Goal: Information Seeking & Learning: Learn about a topic

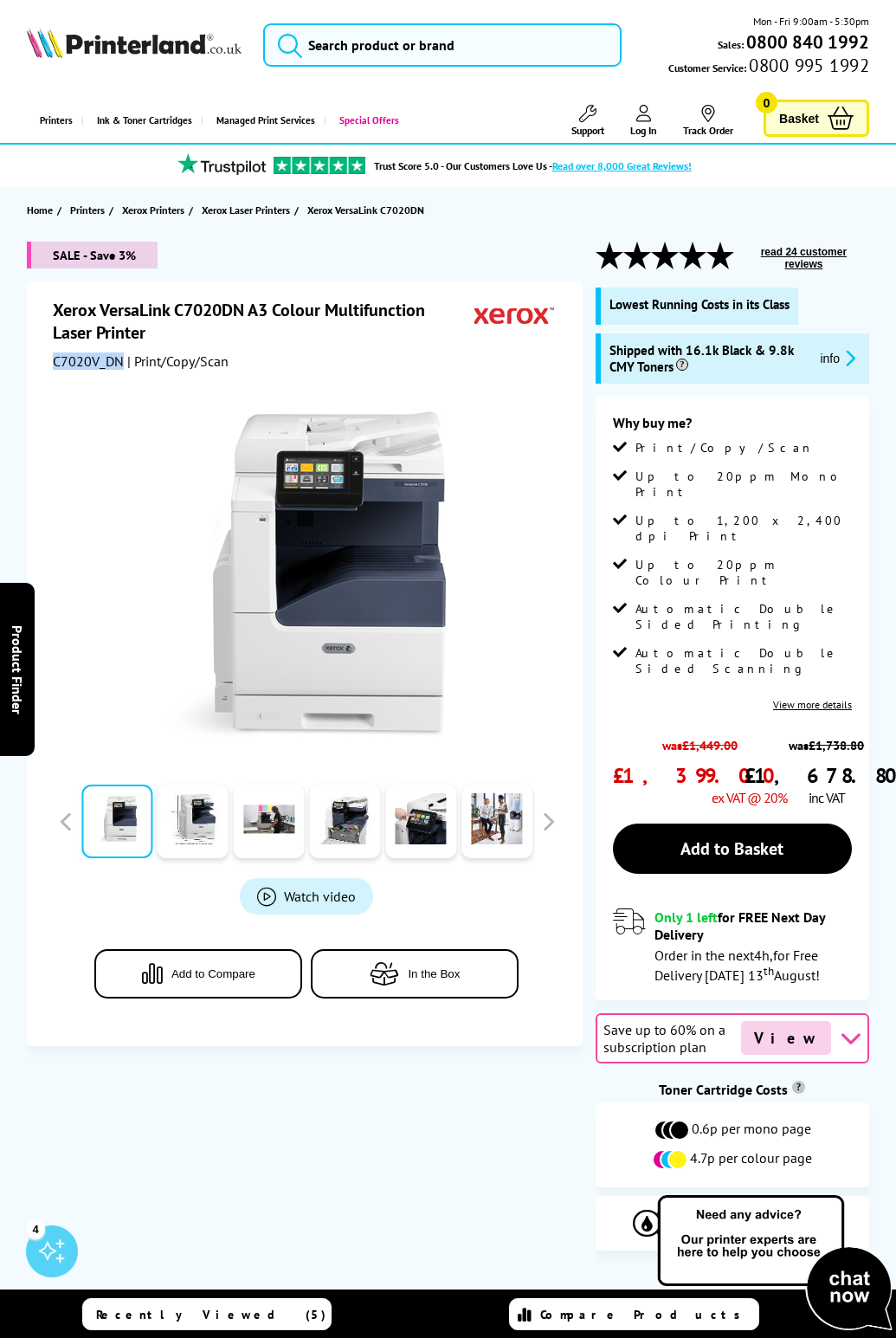
drag, startPoint x: 120, startPoint y: 364, endPoint x: 20, endPoint y: 360, distance: 100.1
click at [20, 360] on div "SALE - Save 3% Xerox VersaLink C7020DN A3 Colour Multifunction Laser Printer C7…" at bounding box center [448, 759] width 896 height 1036
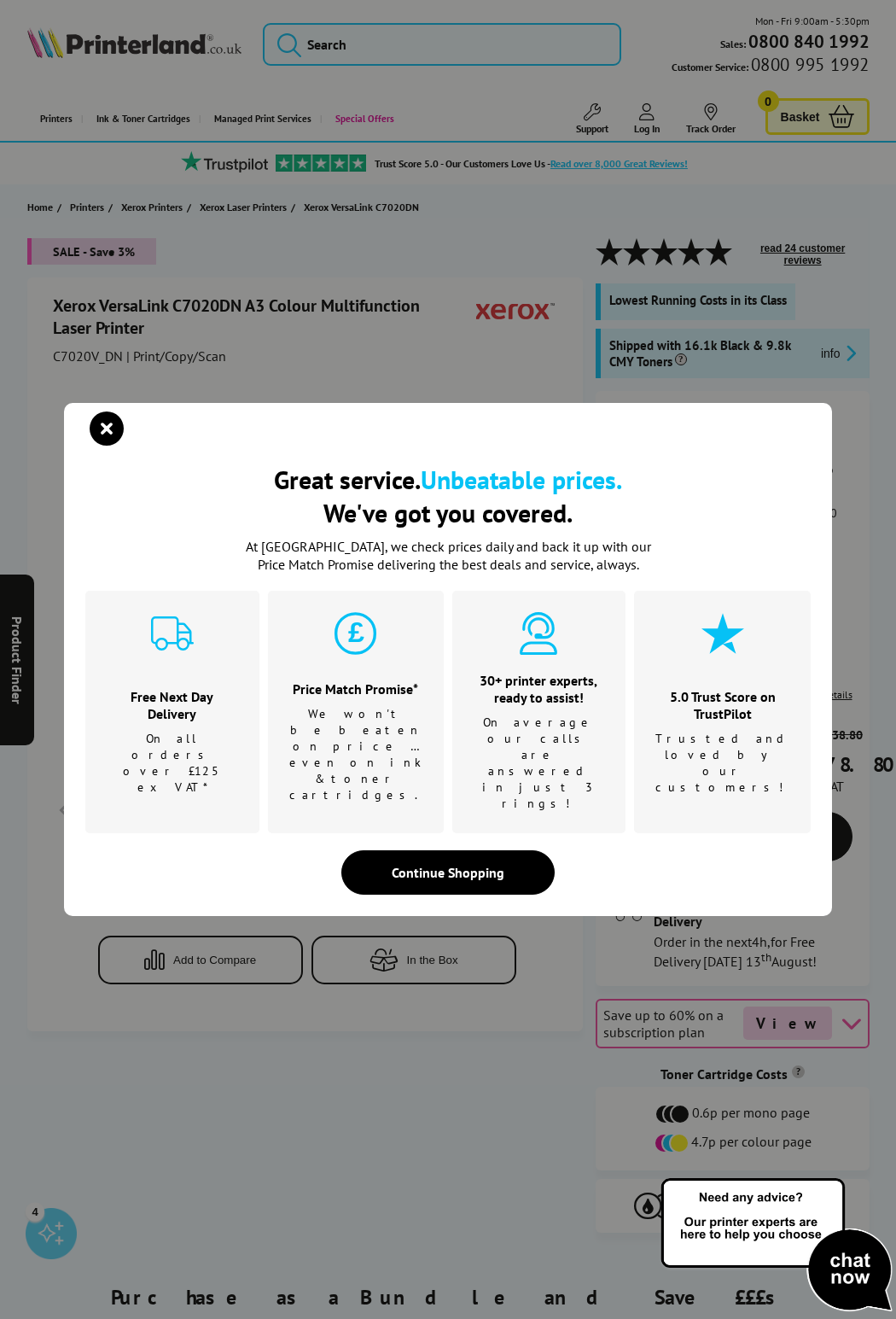
drag, startPoint x: 101, startPoint y: 352, endPoint x: 587, endPoint y: 371, distance: 486.4
click at [509, 323] on div "Great service. Unbeatable prices. We've got you covered. Great service. Unbeata…" at bounding box center [448, 660] width 896 height 1319
drag, startPoint x: 112, startPoint y: 472, endPoint x: 115, endPoint y: 460, distance: 12.4
click at [112, 446] on icon "close modal" at bounding box center [106, 429] width 34 height 34
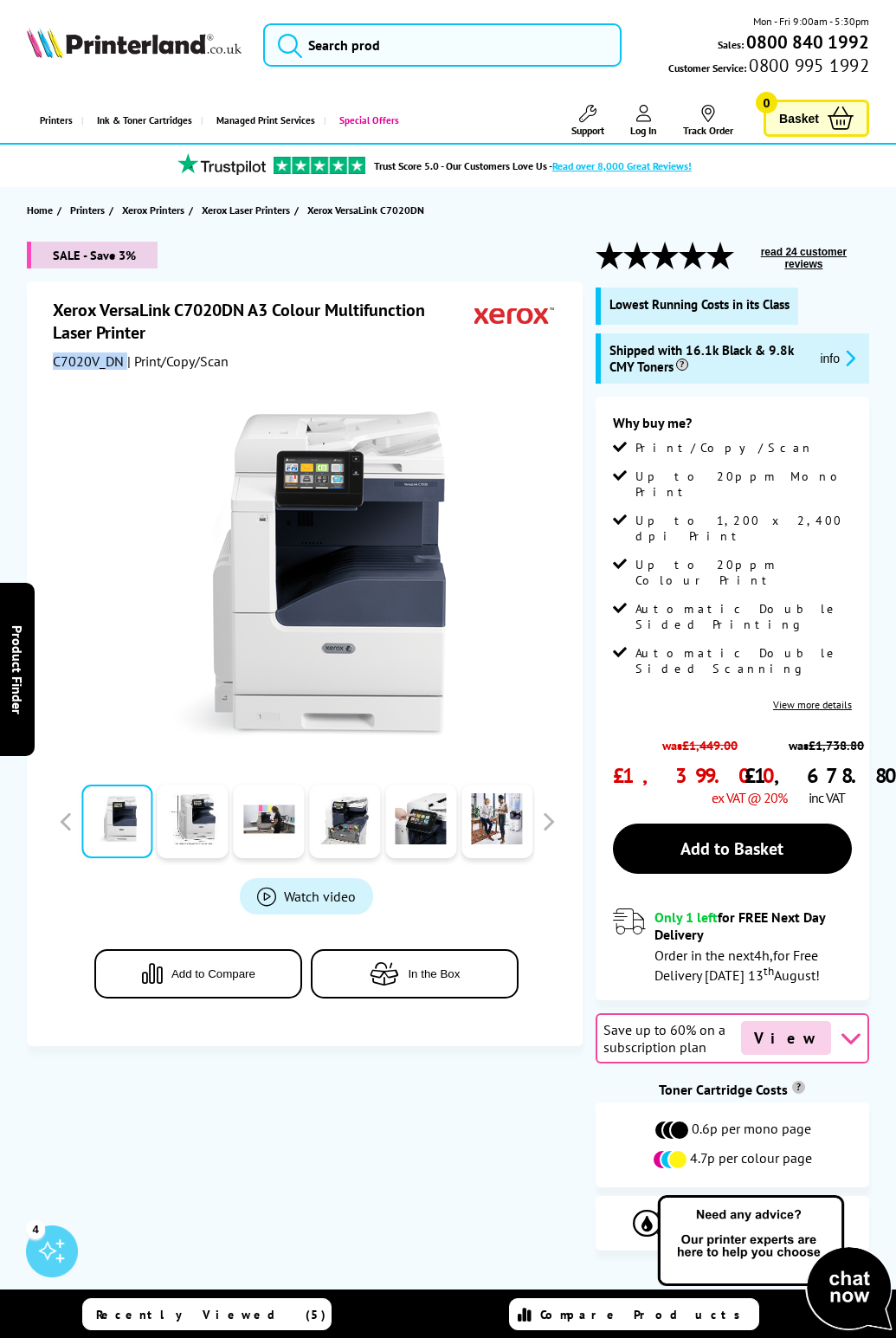
drag, startPoint x: 123, startPoint y: 359, endPoint x: 63, endPoint y: 365, distance: 60.3
click at [51, 367] on div "Xerox VersaLink C7020DN A3 Colour Multifunction Laser Printer C7020V_DN | Print…" at bounding box center [305, 663] width 556 height 765
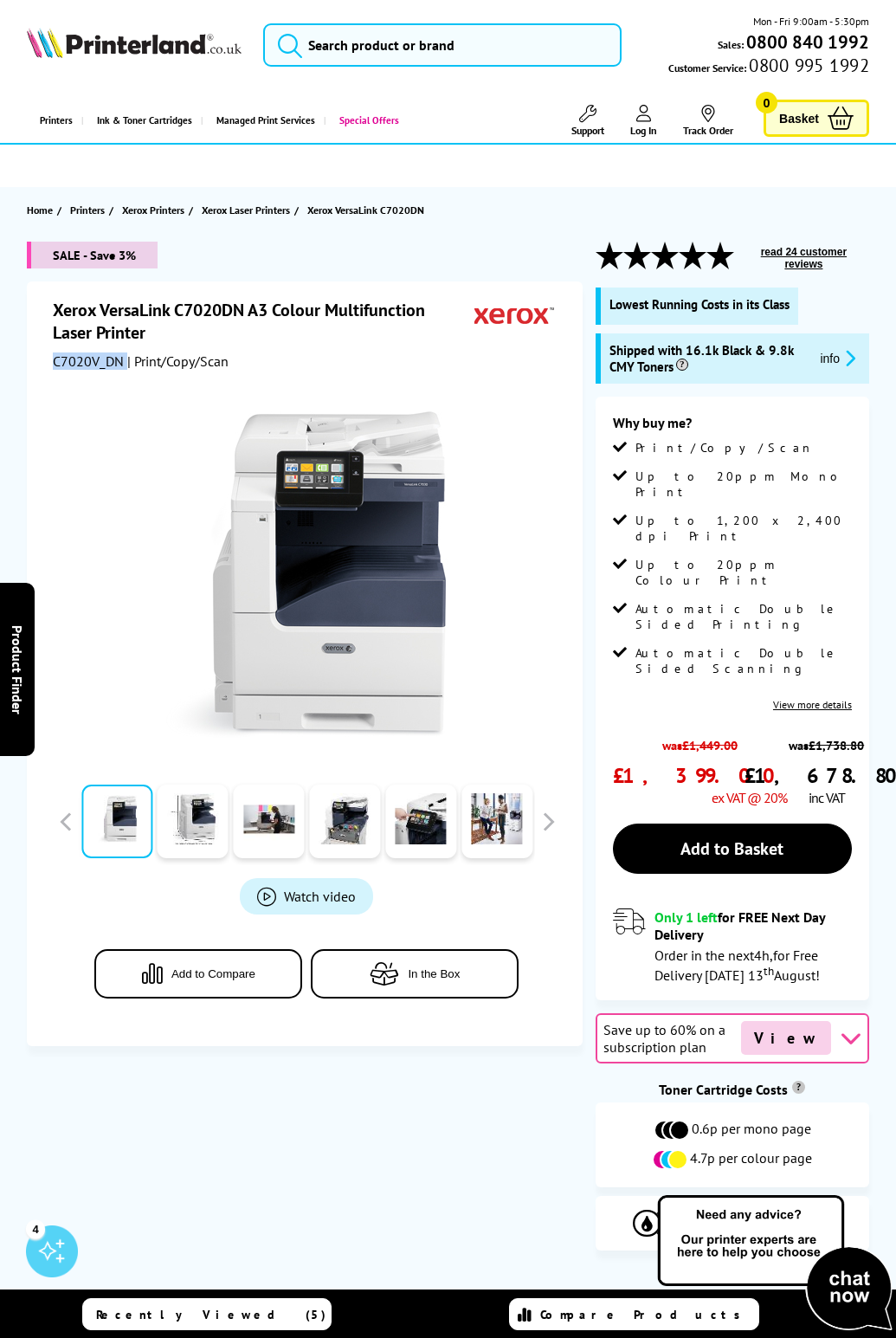
copy div "C7020V_DN"
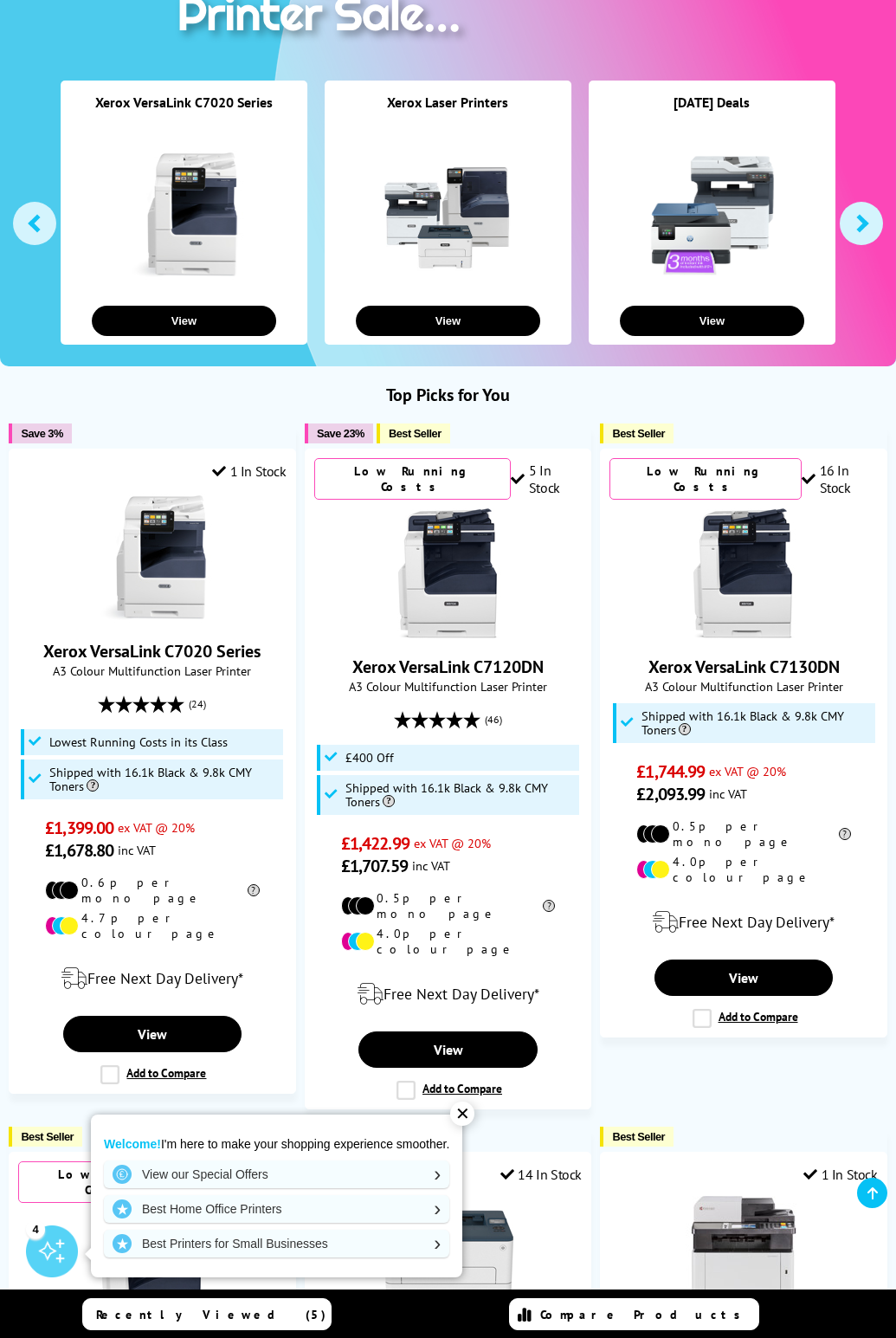
scroll to position [273, 0]
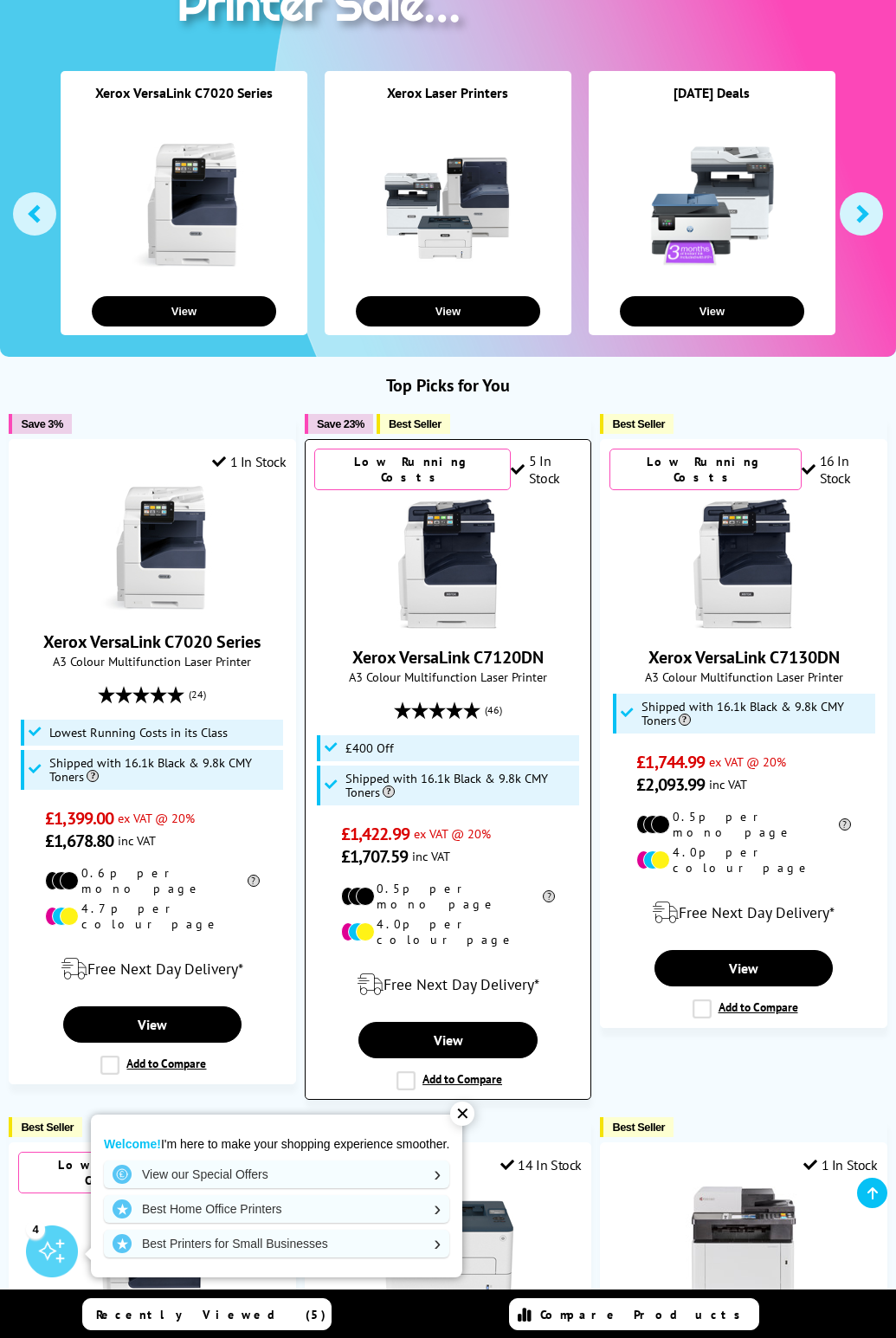
click at [478, 646] on link "Xerox VersaLink C7120DN" at bounding box center [448, 657] width 191 height 23
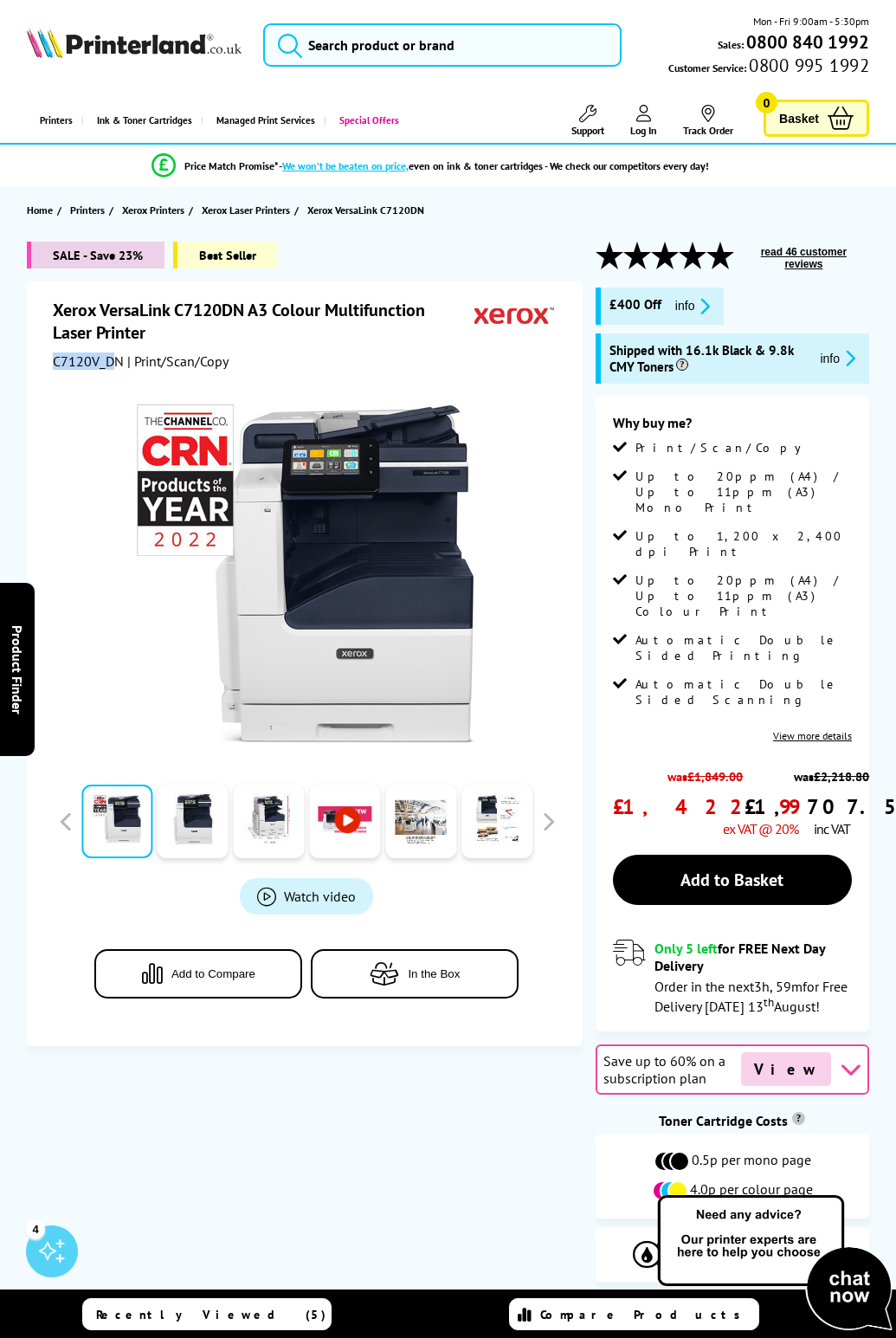
drag, startPoint x: 117, startPoint y: 360, endPoint x: 52, endPoint y: 361, distance: 65.0
click at [52, 361] on div "Xerox VersaLink C7120DN A3 Colour Multifunction Laser Printer C7120V_DN | Print…" at bounding box center [305, 663] width 556 height 765
drag, startPoint x: 115, startPoint y: 363, endPoint x: 50, endPoint y: 356, distance: 65.4
click at [50, 356] on div "Xerox VersaLink C7120DN A3 Colour Multifunction Laser Printer C7120V_DN | Print…" at bounding box center [305, 663] width 556 height 765
drag, startPoint x: 70, startPoint y: 356, endPoint x: 95, endPoint y: 364, distance: 26.2
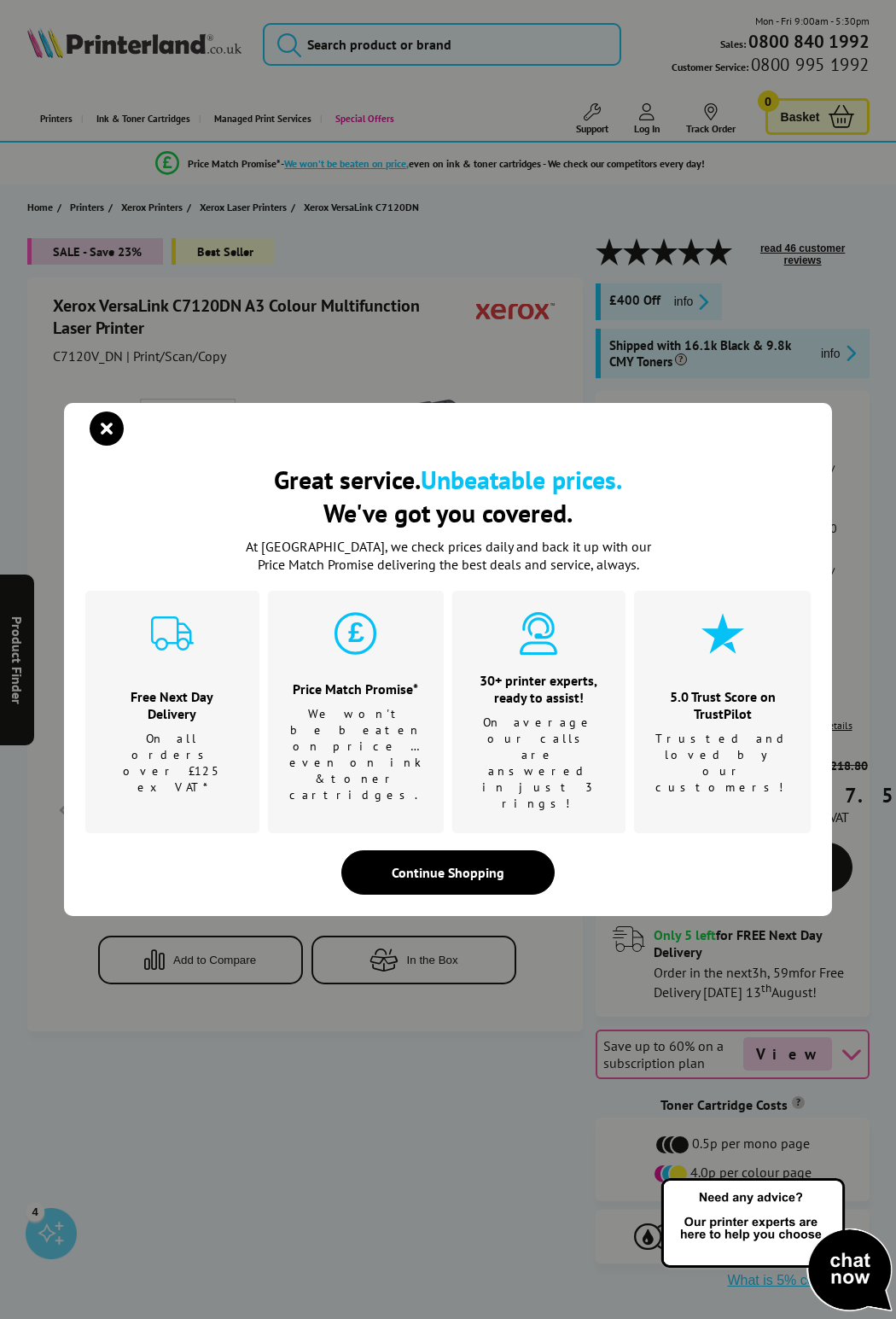
drag, startPoint x: 93, startPoint y: 359, endPoint x: 9, endPoint y: 252, distance: 136.0
click at [9, 252] on div "Great service. Unbeatable prices. We've got you covered. Great service. Unbeata…" at bounding box center [448, 660] width 896 height 1319
click at [117, 348] on div "Great service. Unbeatable prices. We've got you covered. Great service. Unbeata…" at bounding box center [448, 660] width 896 height 1319
click at [105, 446] on icon "close modal" at bounding box center [106, 429] width 34 height 34
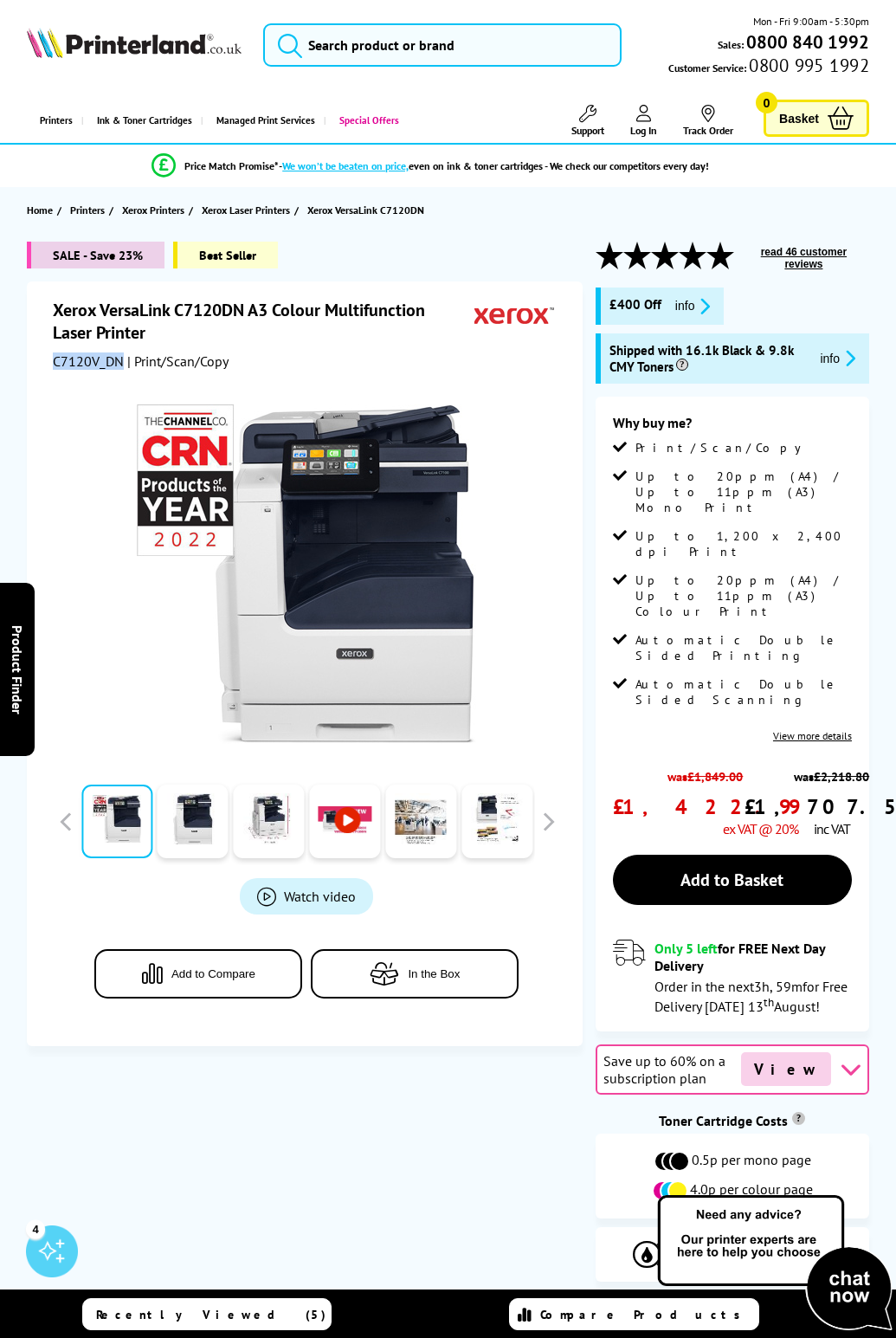
drag, startPoint x: 122, startPoint y: 356, endPoint x: 44, endPoint y: 367, distance: 78.8
click at [44, 367] on div "Xerox VersaLink C7120DN A3 Colour Multifunction Laser Printer C7120V_DN | Print…" at bounding box center [305, 663] width 556 height 765
copy span "C7120V_DN"
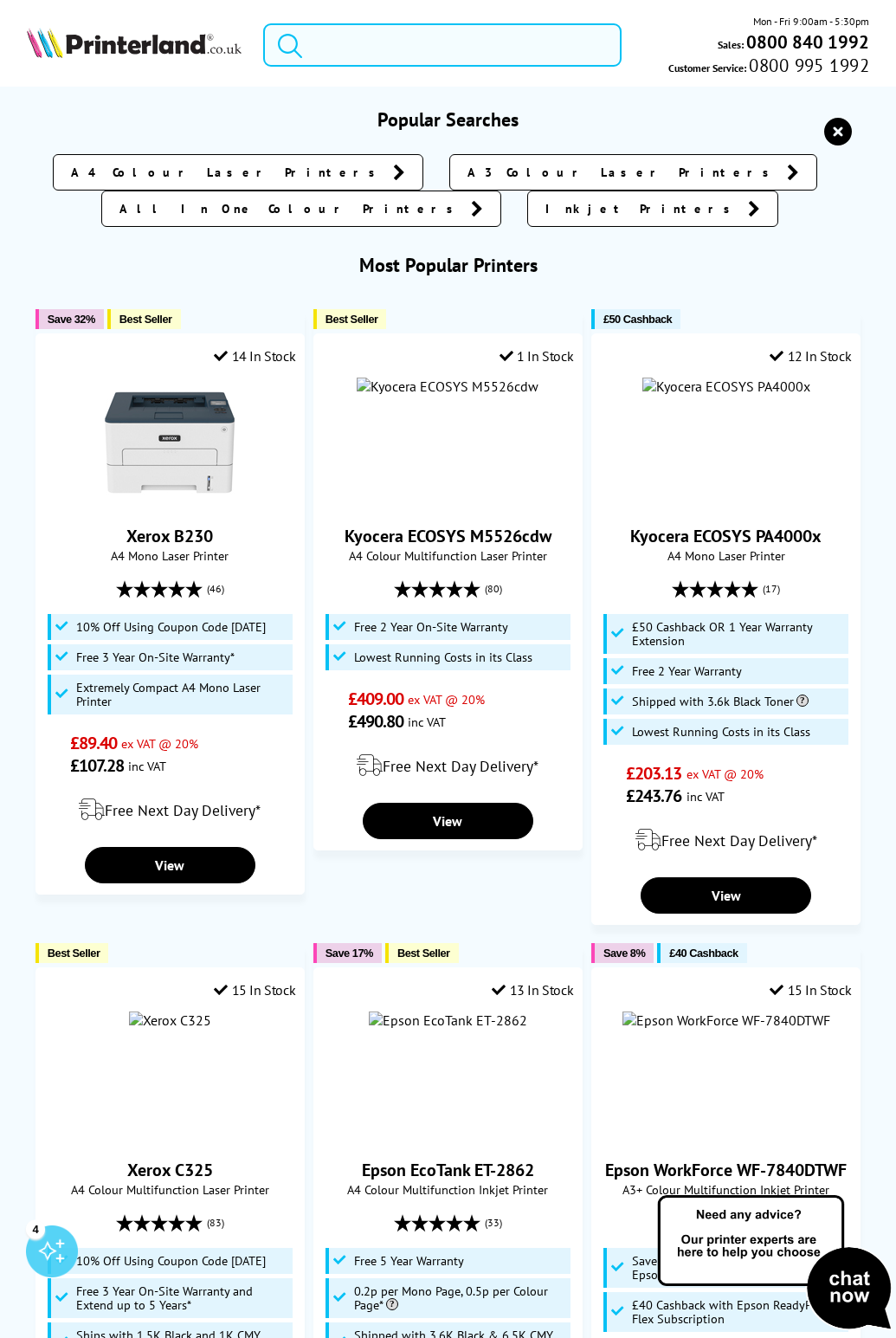
click at [383, 55] on input "search" at bounding box center [443, 44] width 359 height 43
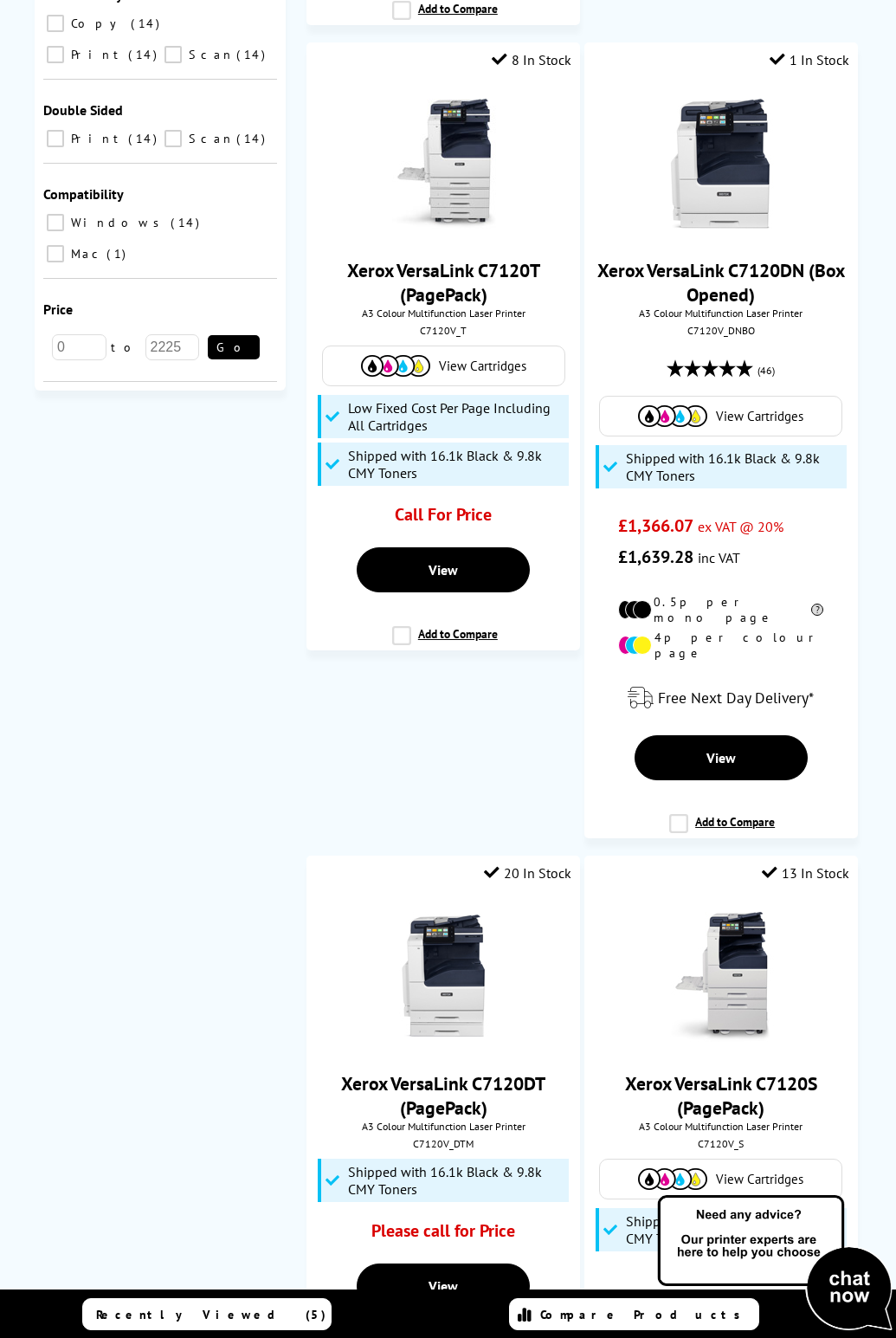
scroll to position [823, 0]
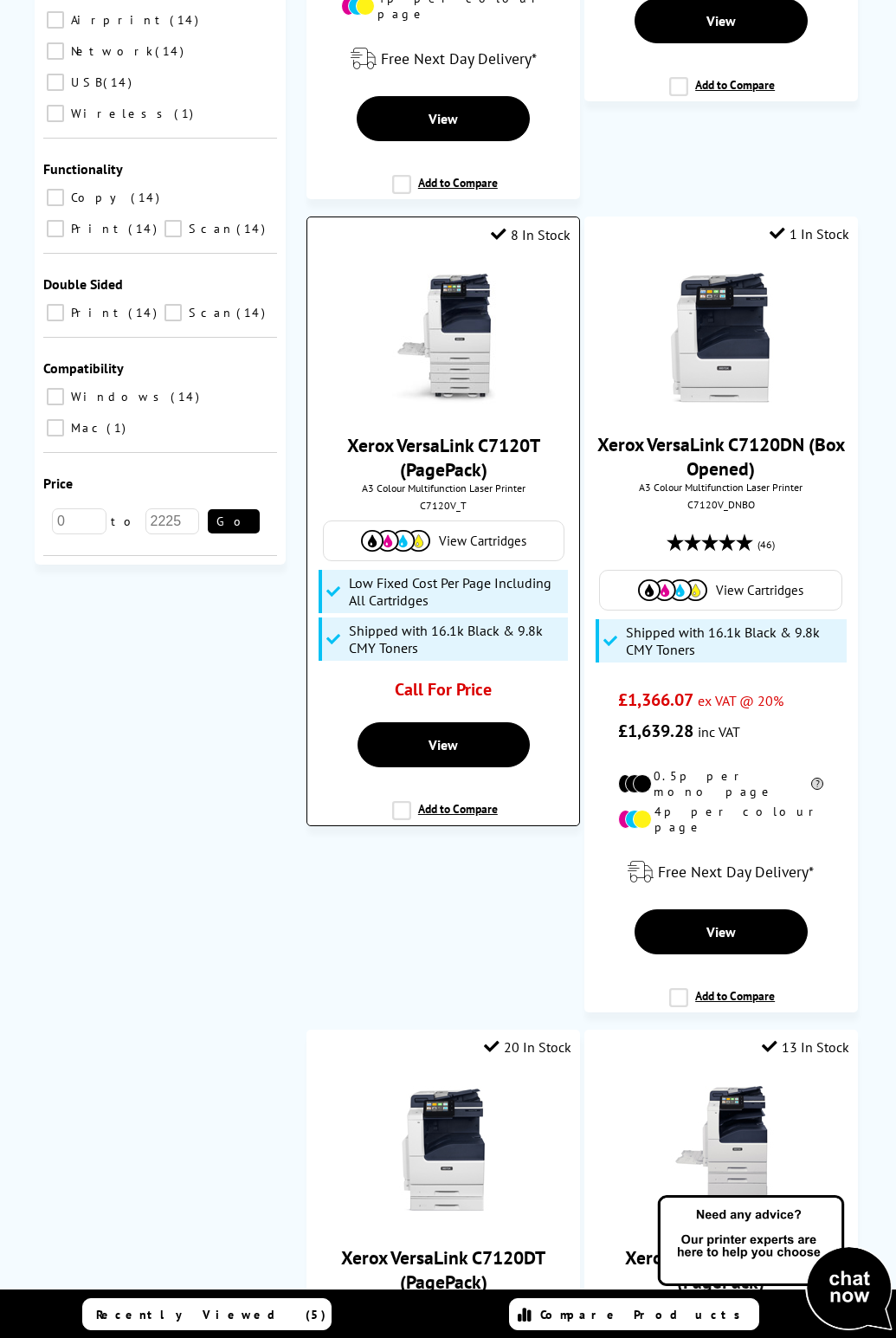
type input "7120"
drag, startPoint x: 544, startPoint y: 413, endPoint x: 478, endPoint y: 423, distance: 66.8
click at [478, 433] on span "Xerox VersaLink C7120T (PagePack)" at bounding box center [443, 457] width 246 height 49
copy link "C7120T"
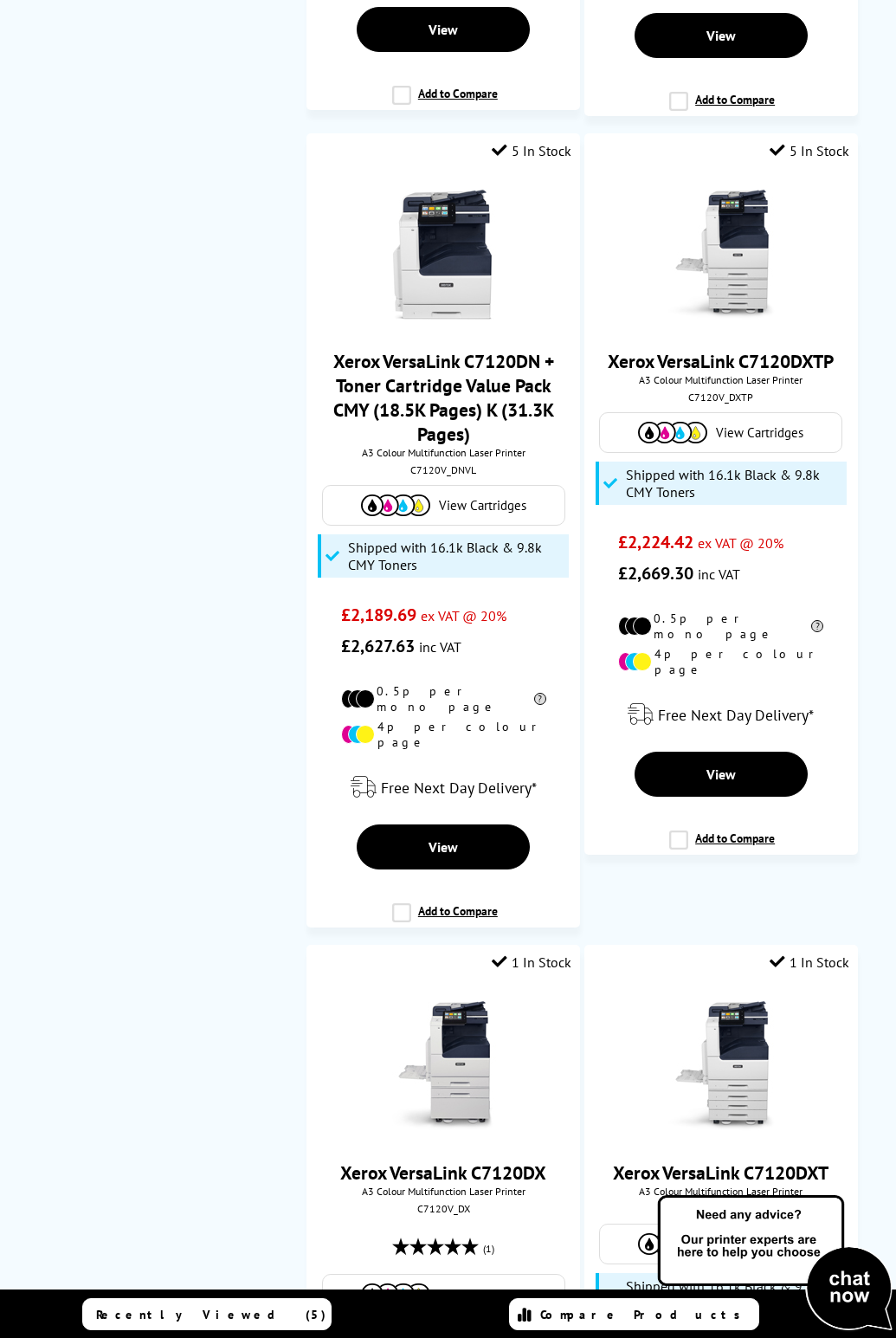
scroll to position [3809, 0]
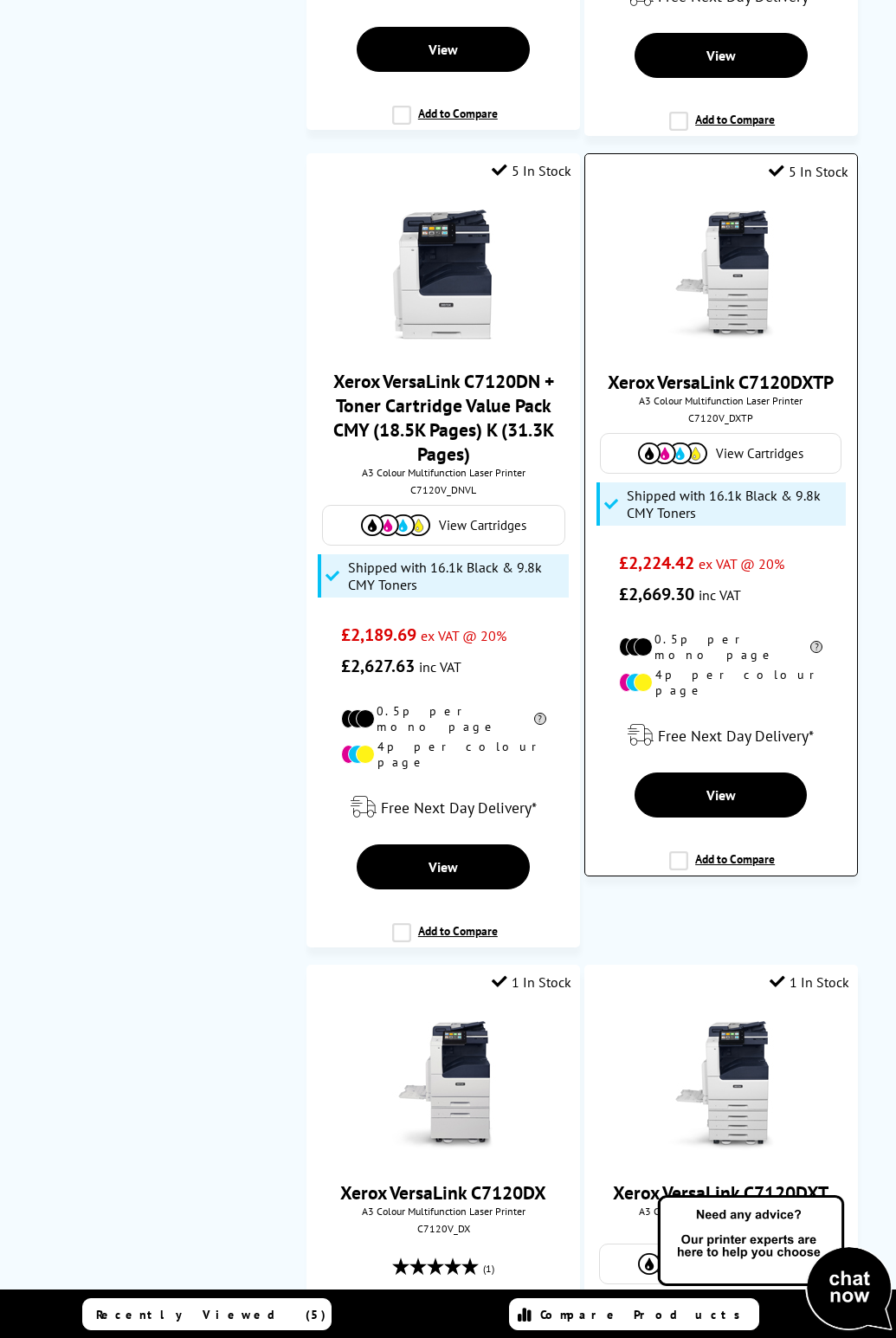
click at [747, 370] on link "Xerox VersaLink C7120DXTP" at bounding box center [721, 382] width 226 height 24
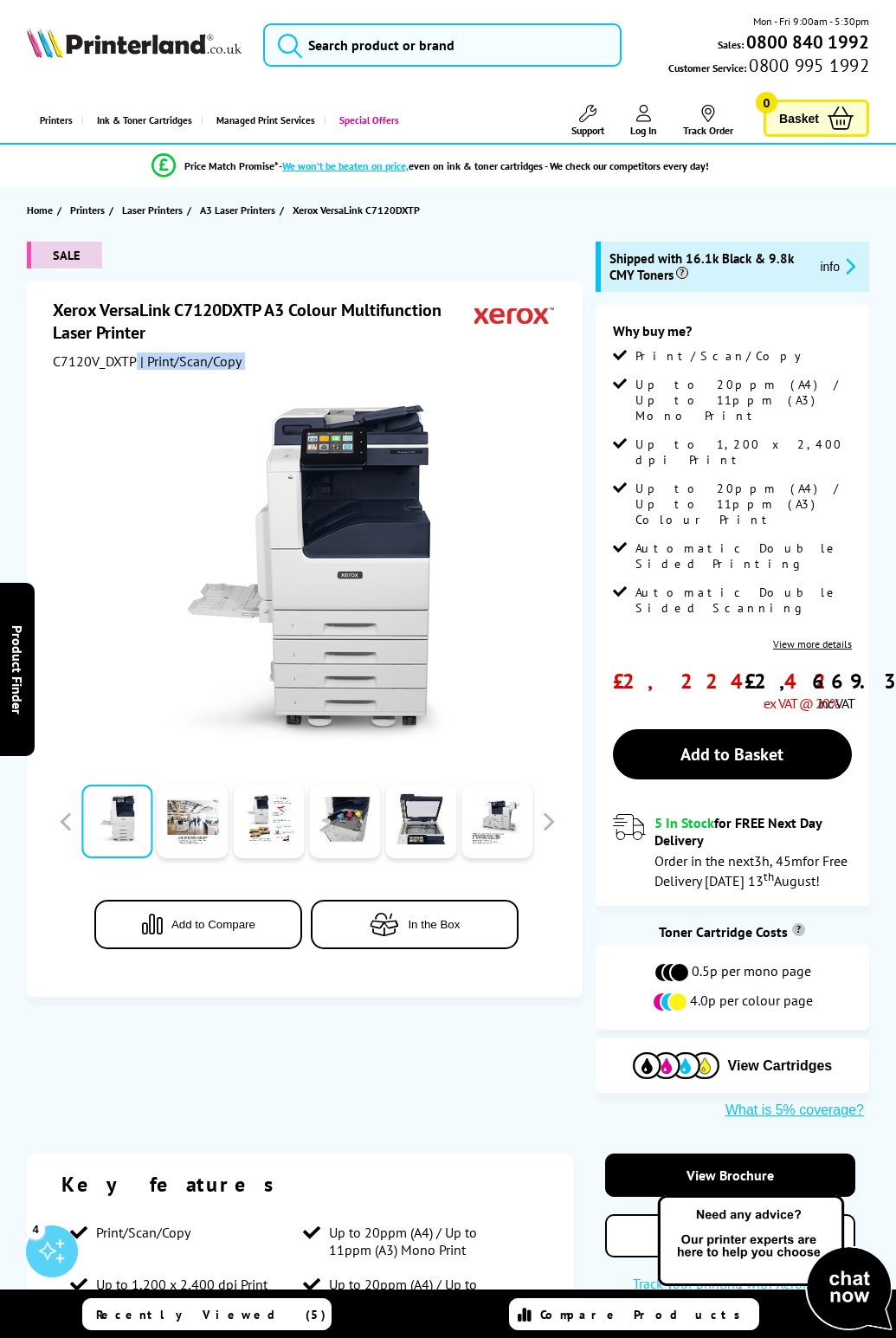
drag, startPoint x: 134, startPoint y: 360, endPoint x: 52, endPoint y: 370, distance: 82.6
click at [52, 370] on div "Xerox VersaLink C7120DXTP A3 Colour Multifunction Laser Printer C7120V_DXTP | P…" at bounding box center [305, 639] width 556 height 716
click at [82, 353] on span "C7120V_DXTP" at bounding box center [95, 361] width 84 height 17
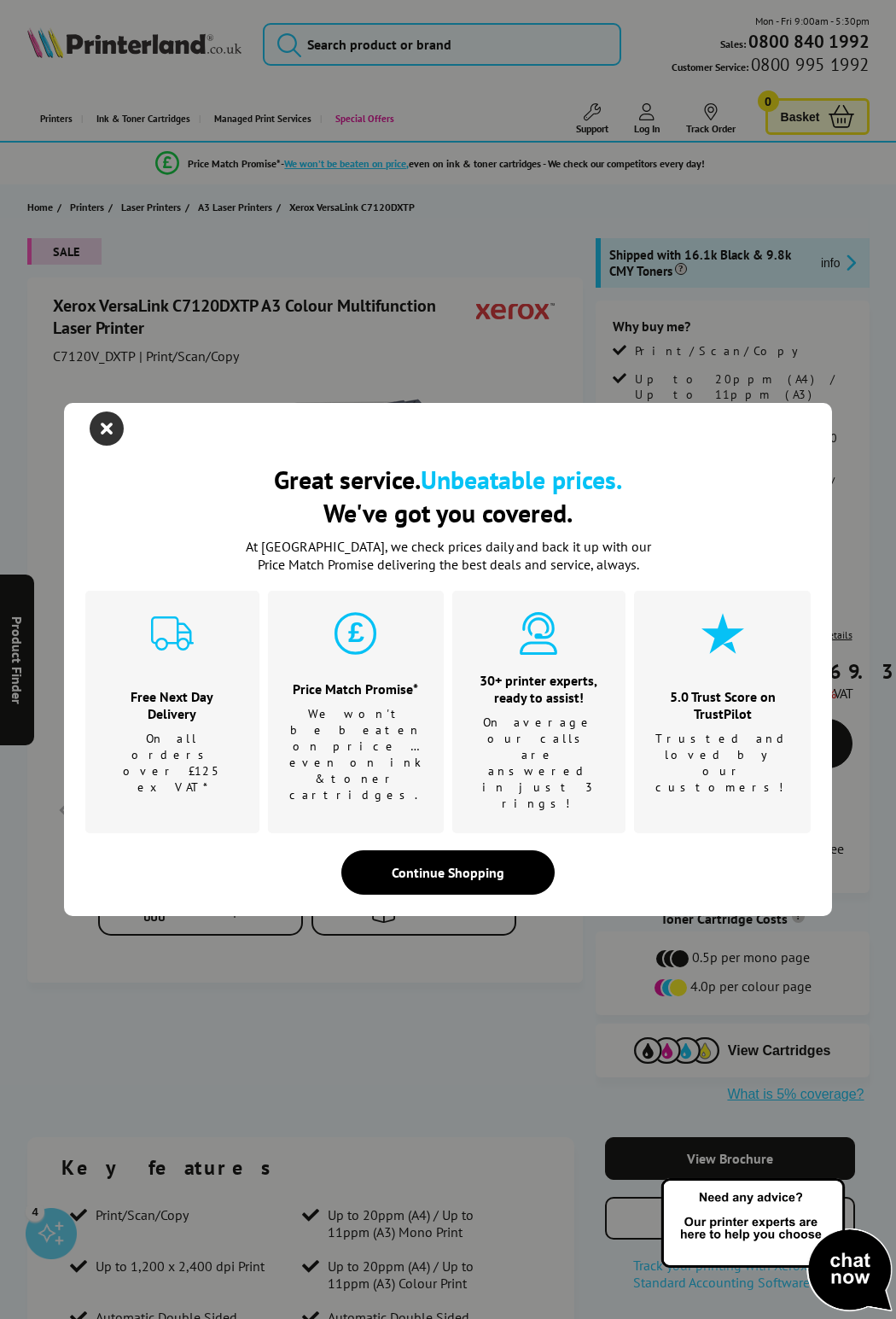
click at [106, 446] on icon "close modal" at bounding box center [106, 429] width 34 height 34
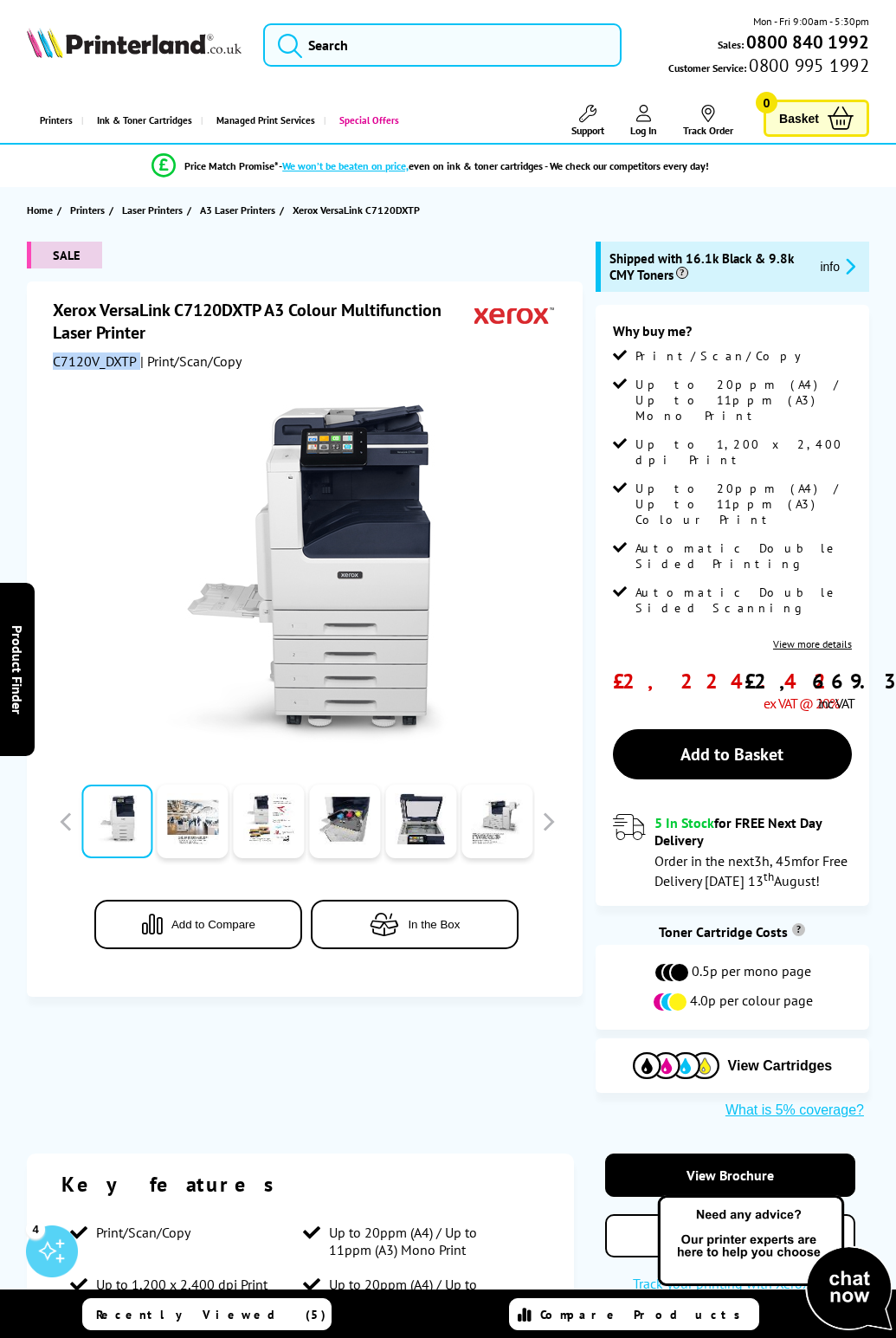
drag, startPoint x: 137, startPoint y: 360, endPoint x: 46, endPoint y: 363, distance: 91.0
click at [46, 363] on div "Xerox VersaLink C7120DXTP A3 Colour Multifunction Laser Printer C7120V_DXTP | P…" at bounding box center [305, 639] width 556 height 716
copy div "C7120V_DXTP"
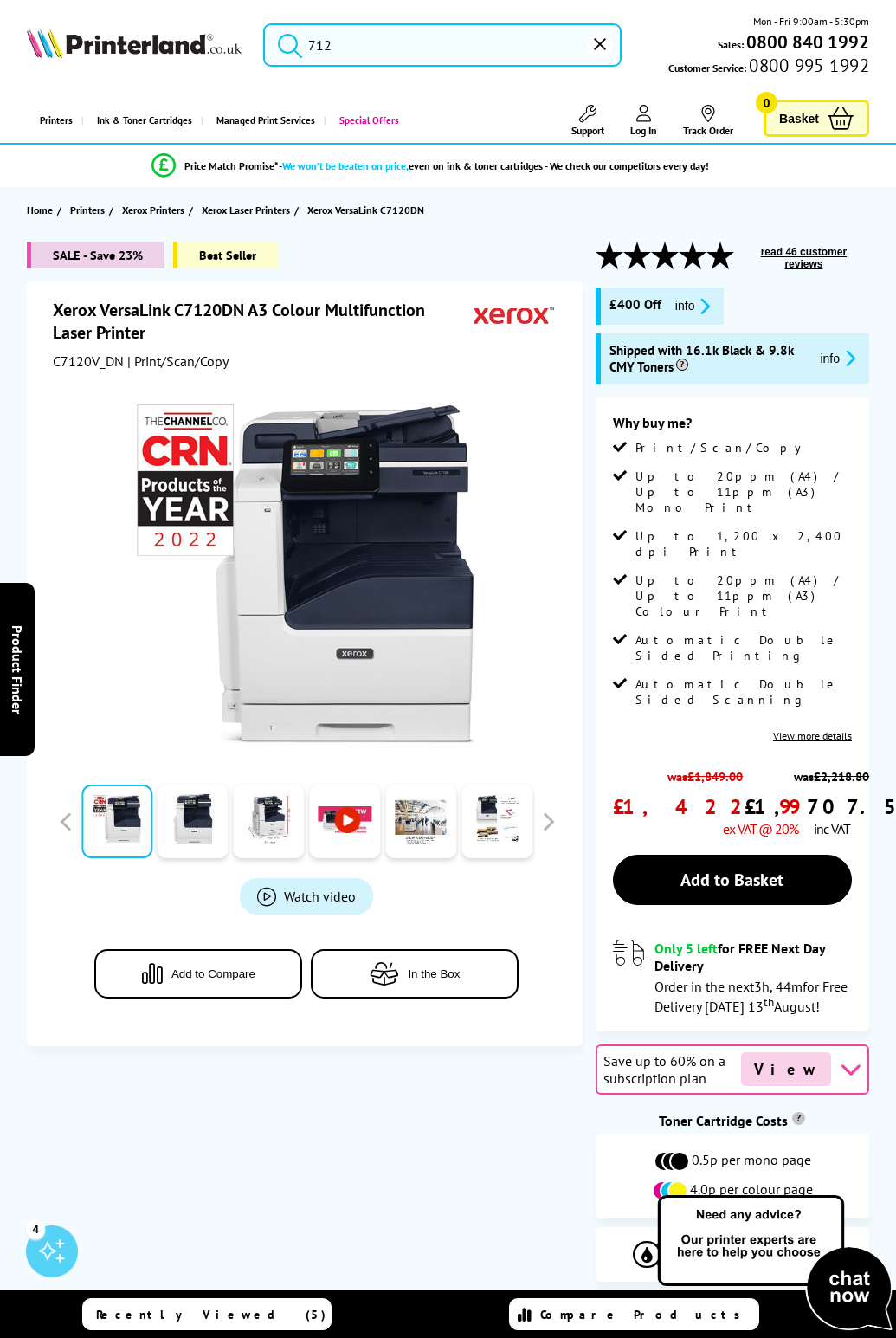
click at [100, 362] on span "C7120V_DN" at bounding box center [88, 361] width 71 height 17
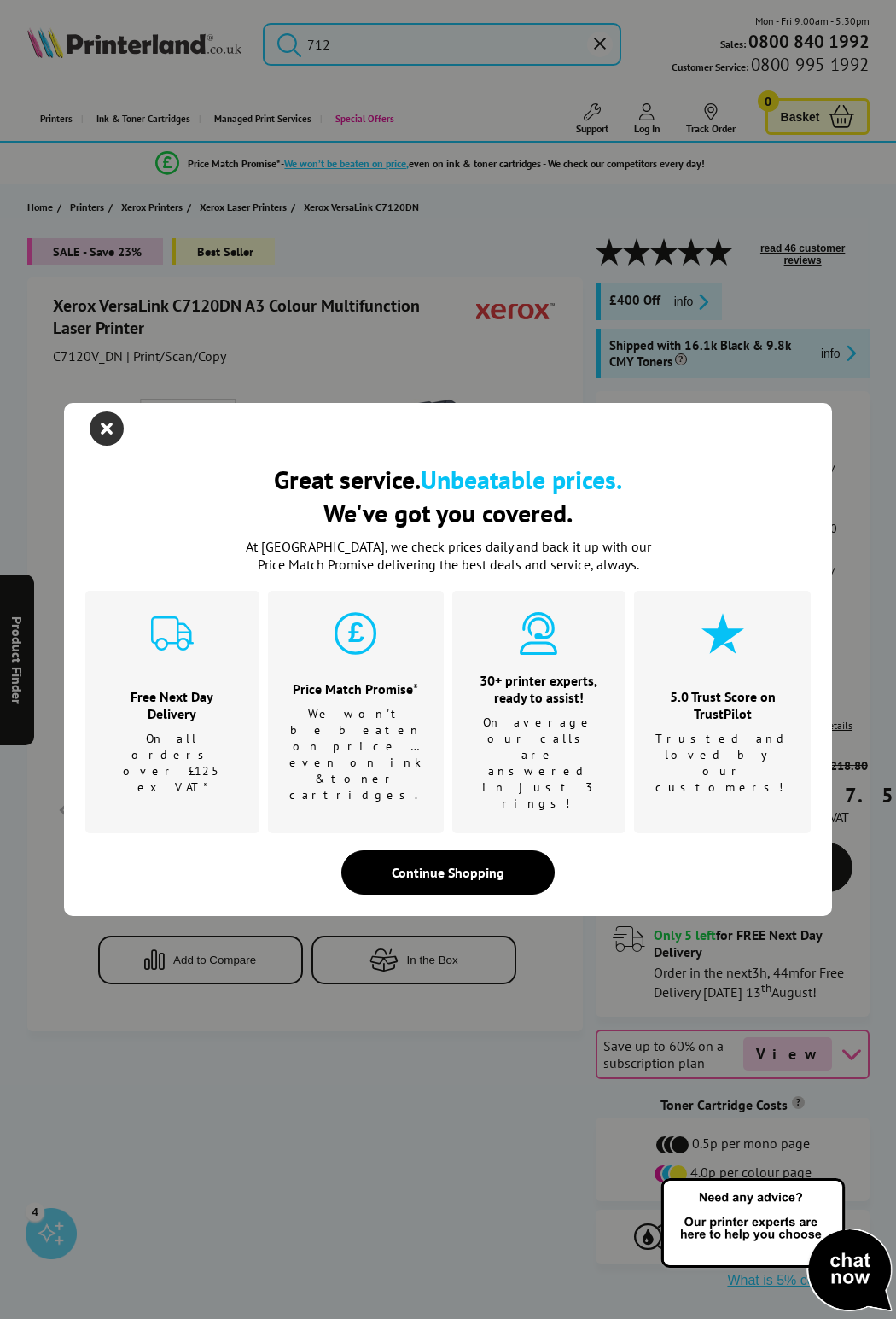
click at [102, 446] on icon "close modal" at bounding box center [106, 429] width 34 height 34
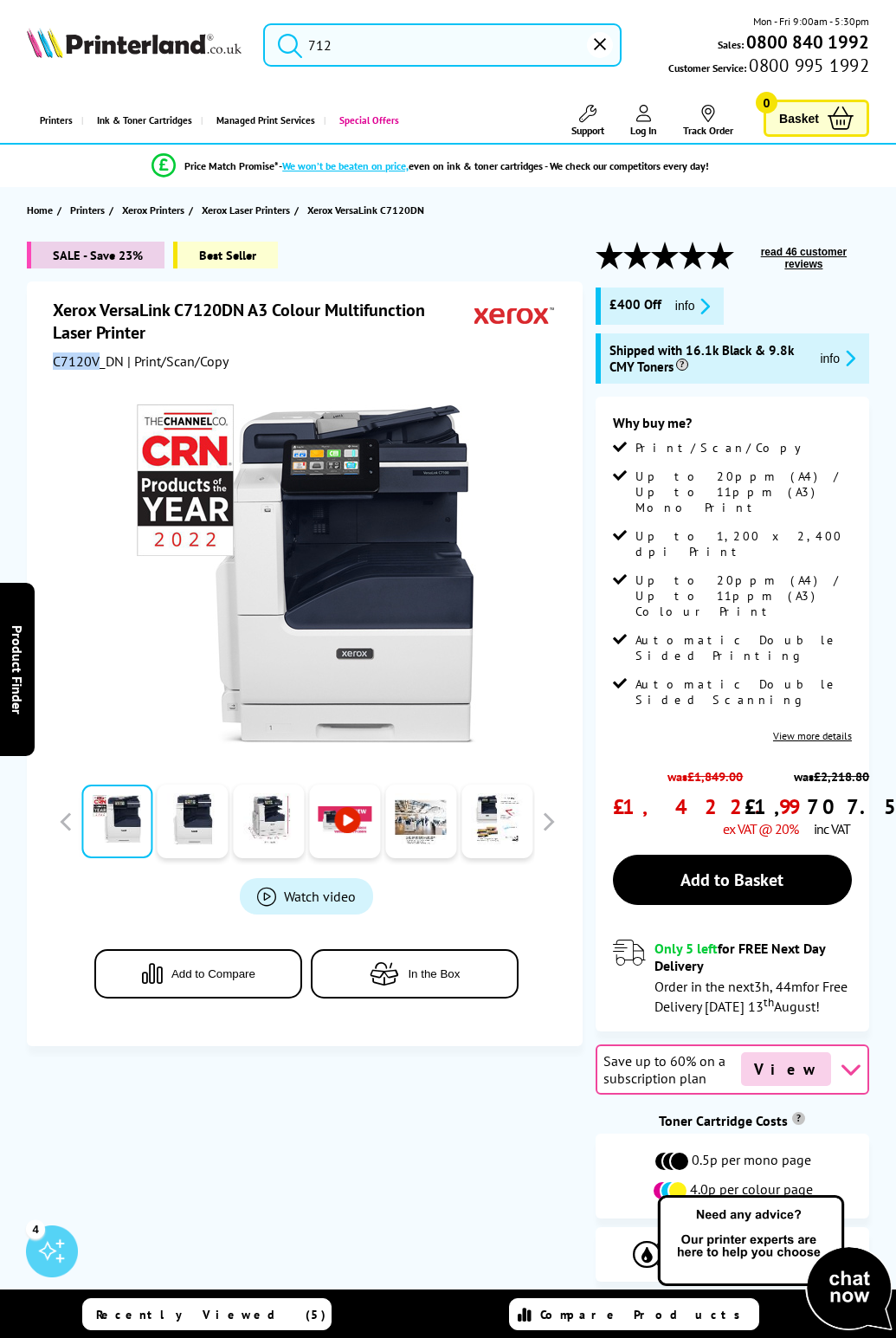
drag, startPoint x: 101, startPoint y: 359, endPoint x: 51, endPoint y: 367, distance: 50.6
click at [51, 367] on div "Xerox VersaLink C7120DN A3 Colour Multifunction Laser Printer C7120V_DN | Print…" at bounding box center [305, 663] width 556 height 765
copy span "C7120V"
click at [349, 43] on input "712" at bounding box center [443, 44] width 359 height 43
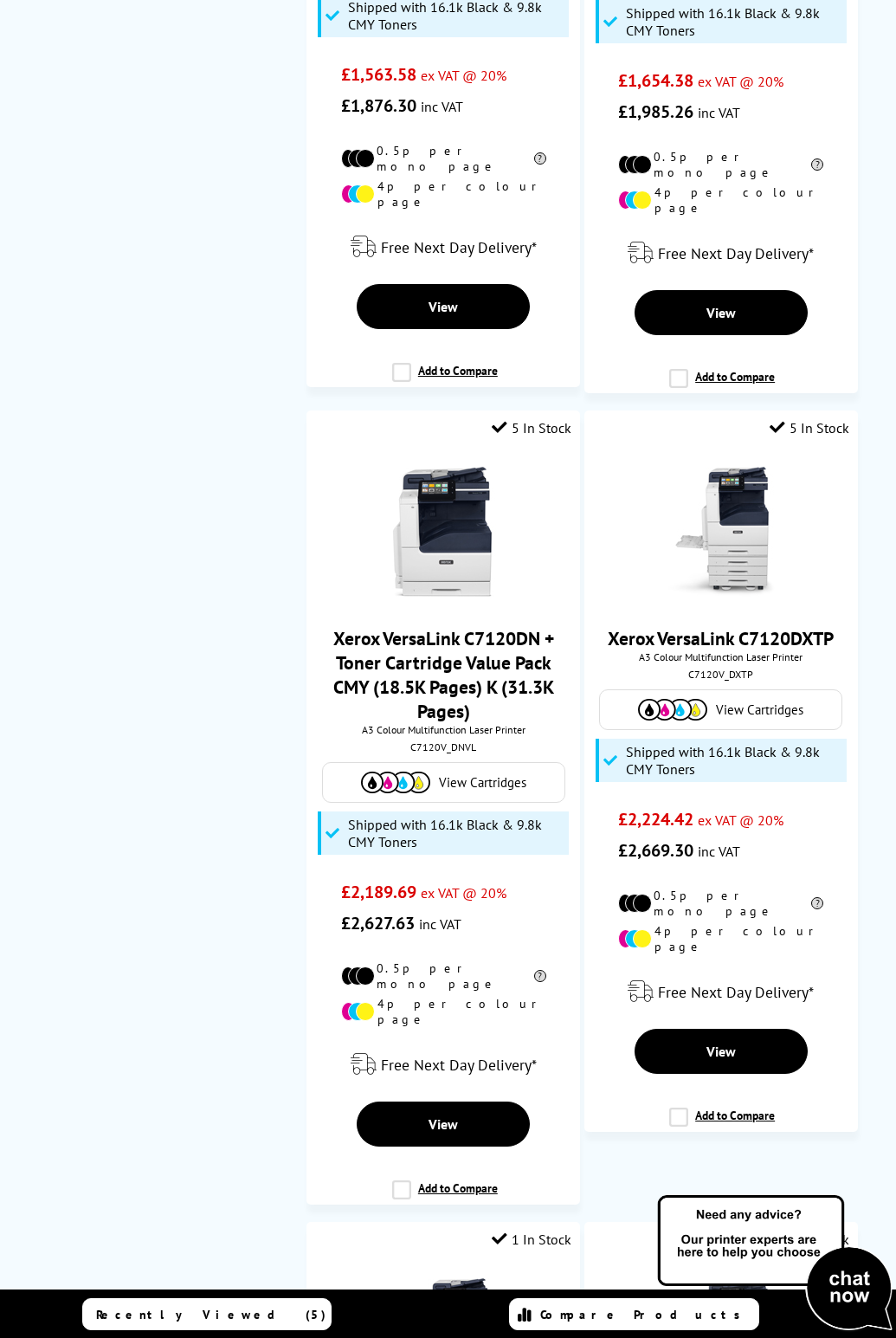
scroll to position [4046, 0]
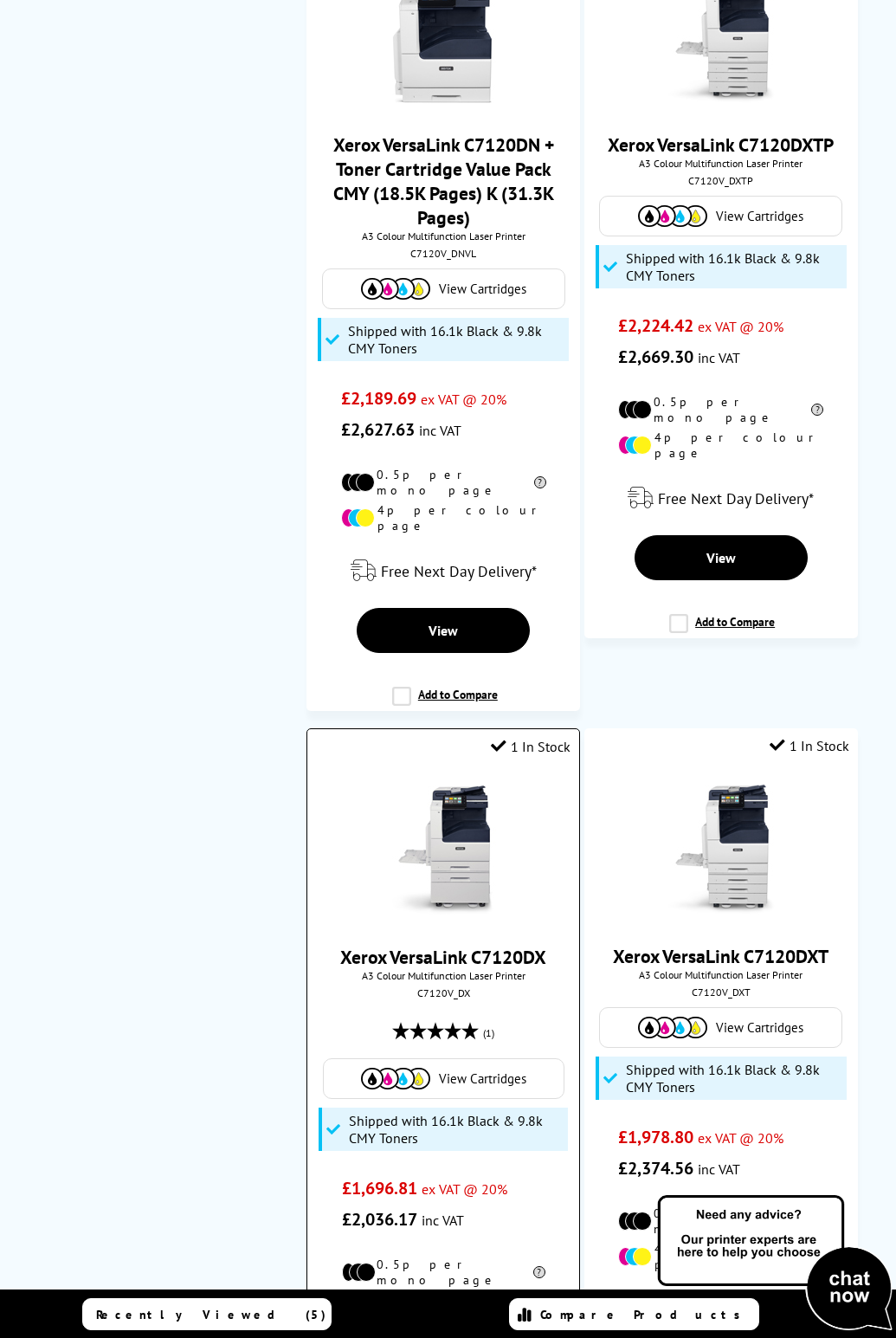
type input "7120"
click at [477, 786] on img at bounding box center [444, 850] width 130 height 130
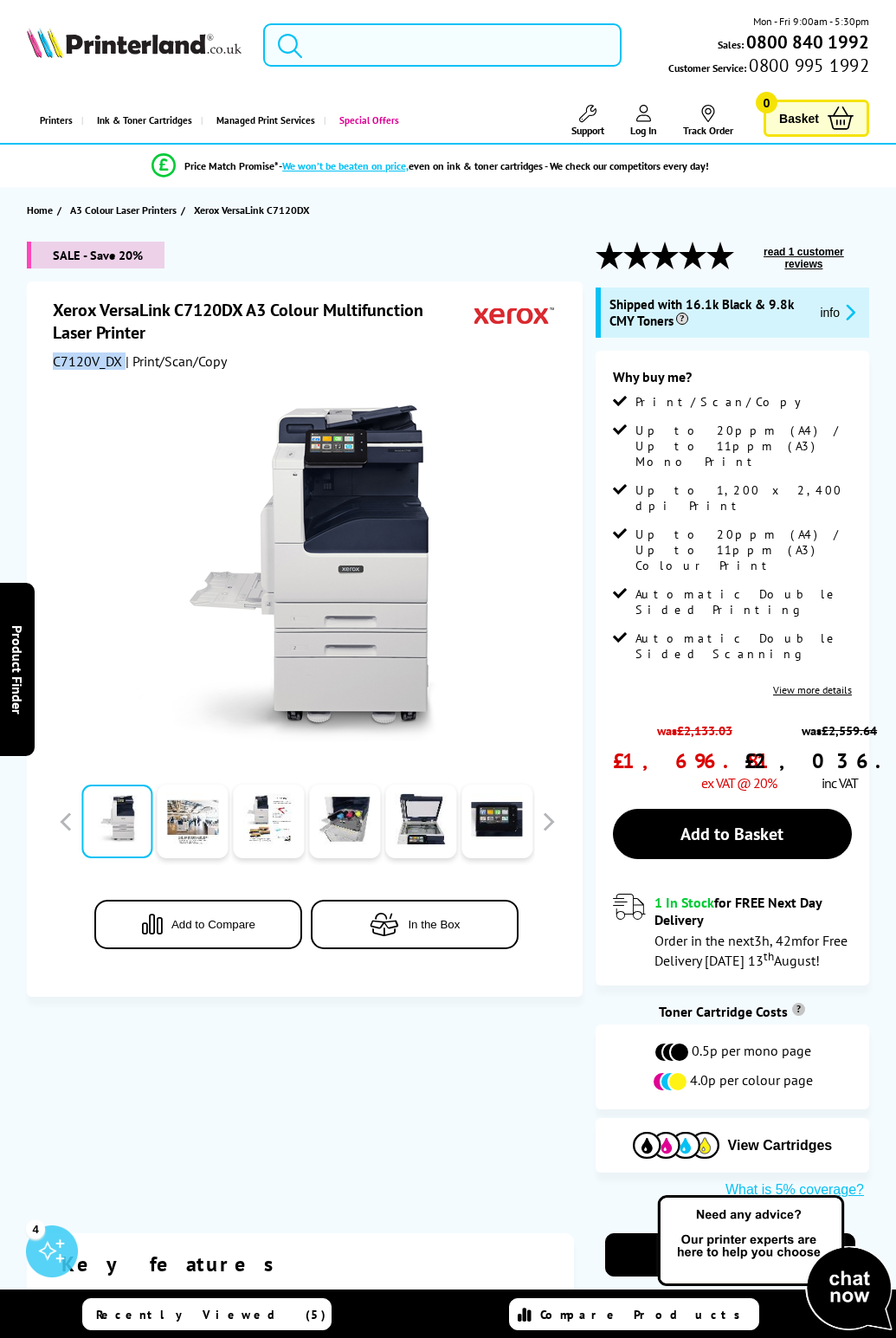
drag, startPoint x: 121, startPoint y: 360, endPoint x: 54, endPoint y: 364, distance: 67.1
click at [54, 364] on div "C7120V_DX | Print/Scan/Copy" at bounding box center [307, 361] width 508 height 17
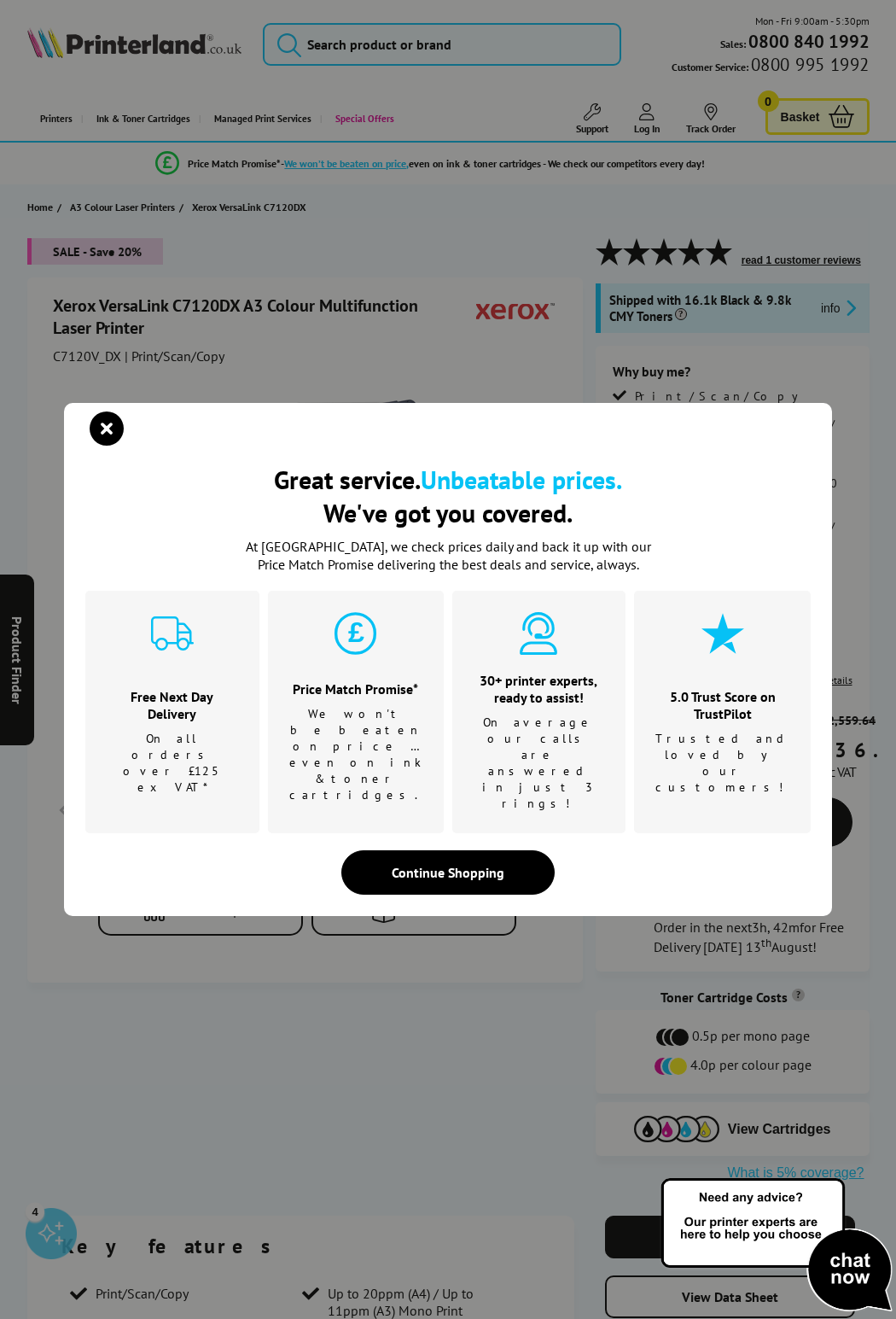
drag, startPoint x: 69, startPoint y: 355, endPoint x: 542, endPoint y: 335, distance: 473.4
click at [542, 335] on div "Great service. Unbeatable prices. We've got you covered. Great service. Unbeata…" at bounding box center [448, 660] width 896 height 1319
drag, startPoint x: 101, startPoint y: 460, endPoint x: 114, endPoint y: 432, distance: 30.9
click at [104, 446] on icon "close modal" at bounding box center [106, 429] width 34 height 34
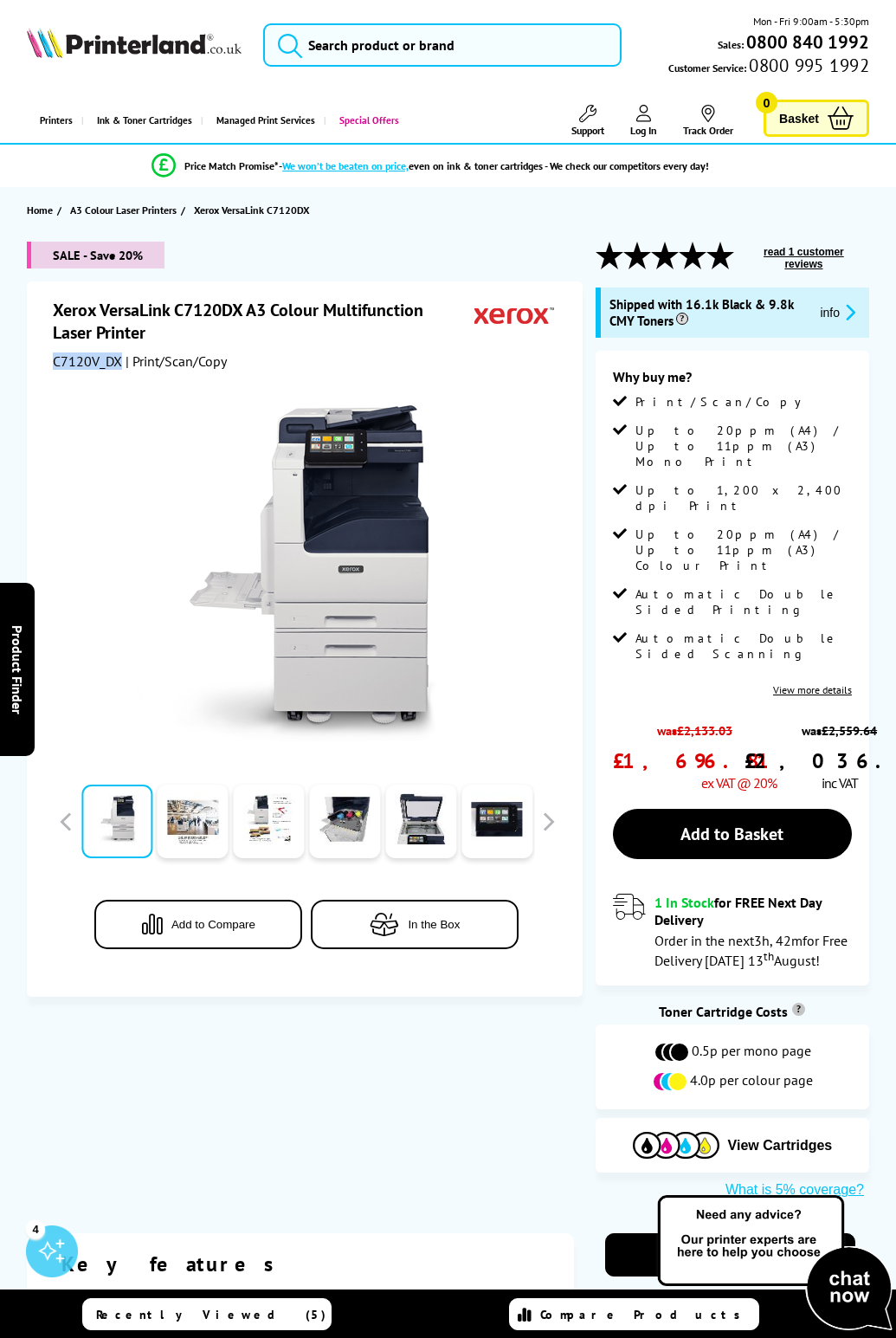
drag, startPoint x: 121, startPoint y: 362, endPoint x: 54, endPoint y: 360, distance: 67.0
click at [54, 360] on span "C7120V_DX" at bounding box center [88, 361] width 70 height 17
copy span "C7120V_DX"
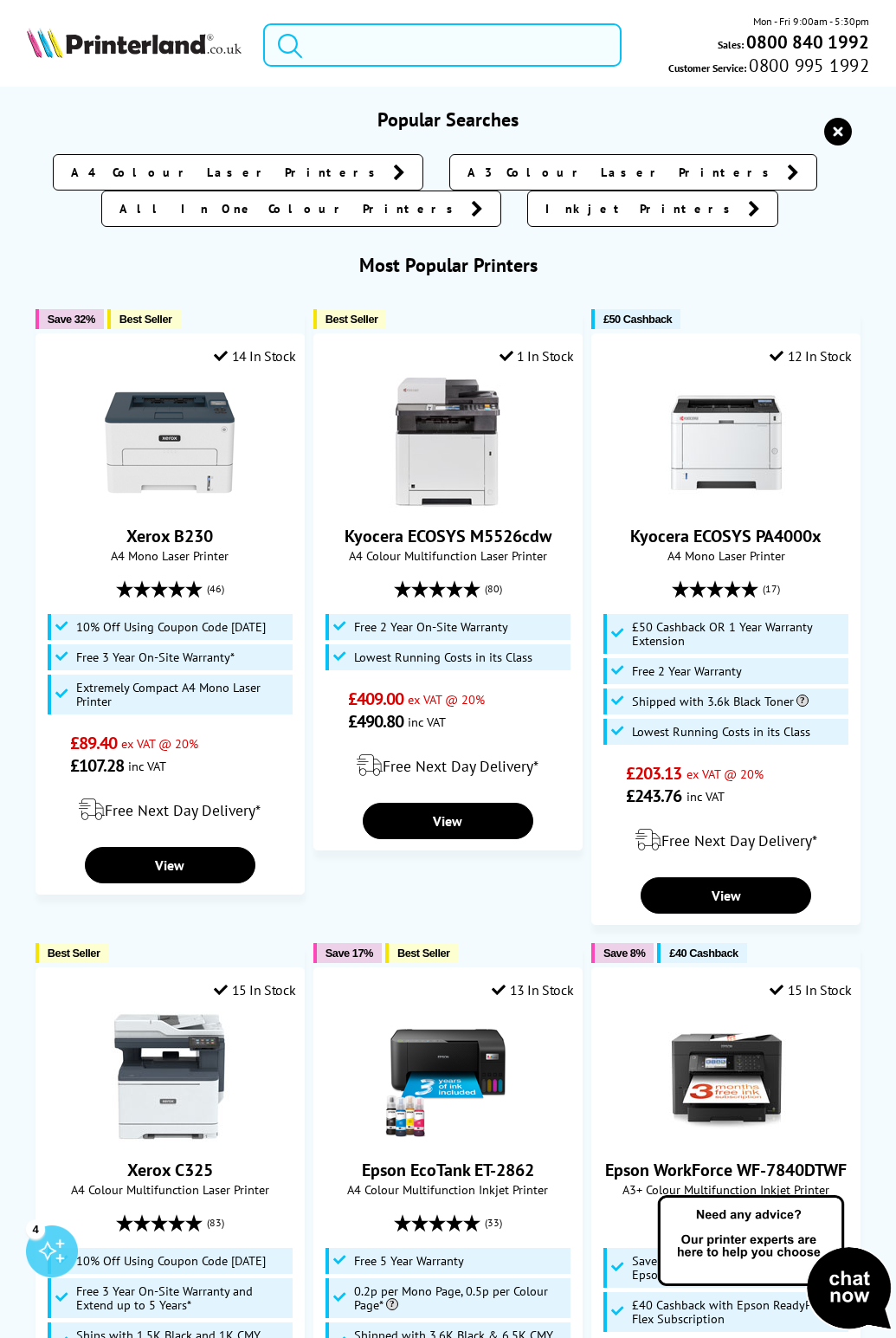
paste input "C7120V_DX"
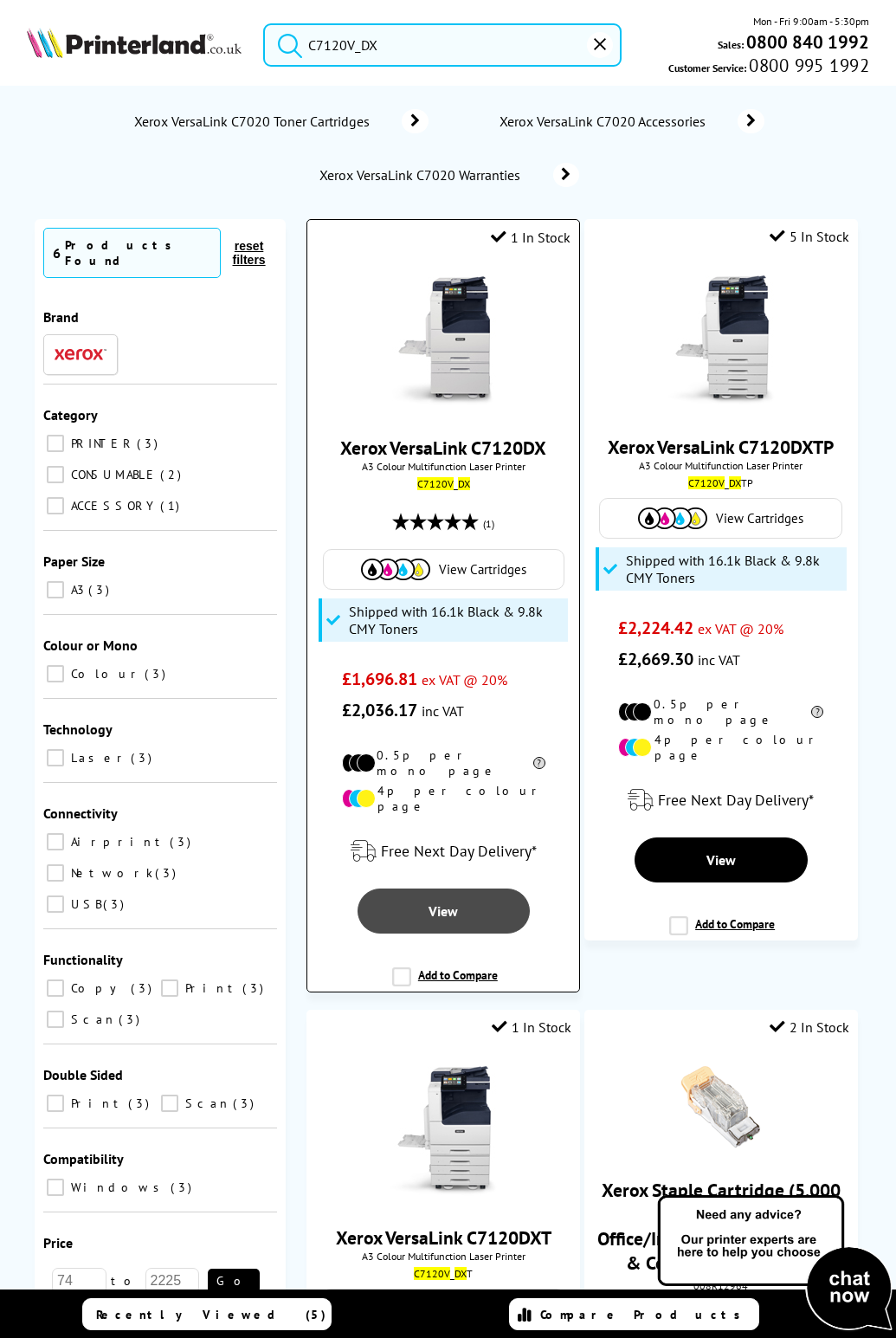
type input "C7120V_DX"
click at [465, 894] on link "View" at bounding box center [444, 910] width 172 height 45
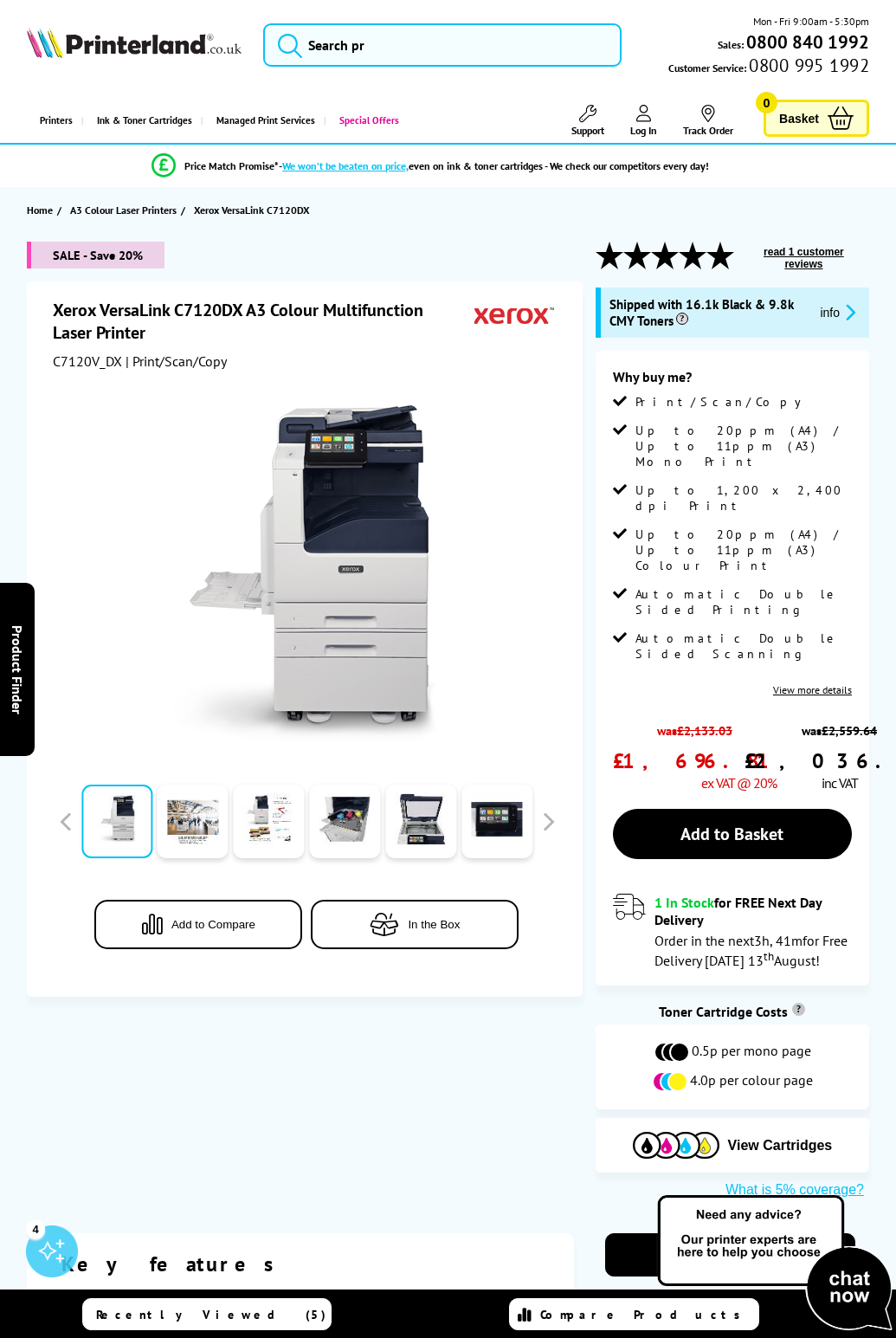
click at [838, 314] on button "info" at bounding box center [838, 312] width 46 height 20
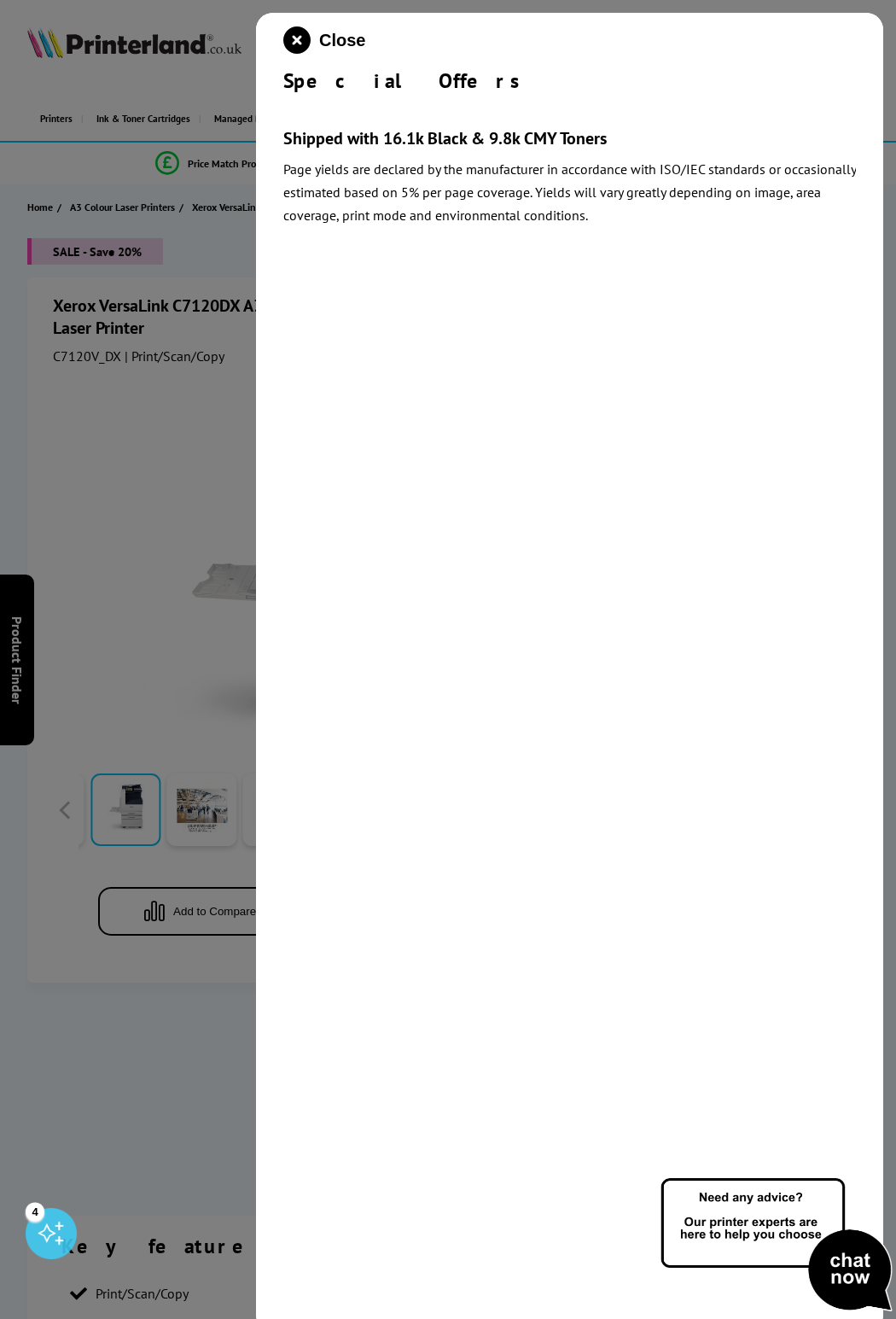
click at [300, 45] on icon "close modal" at bounding box center [297, 40] width 28 height 28
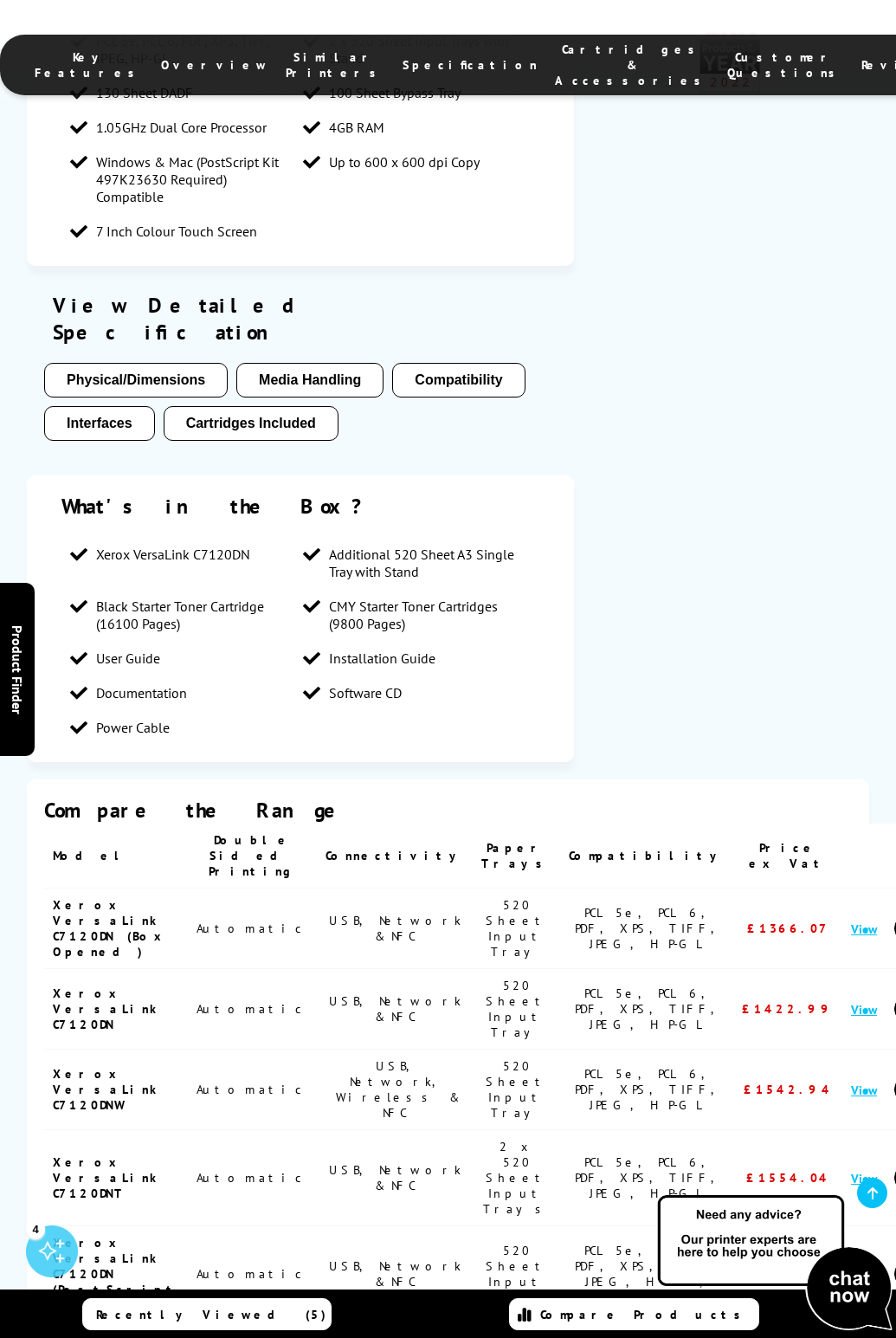
scroll to position [996, 0]
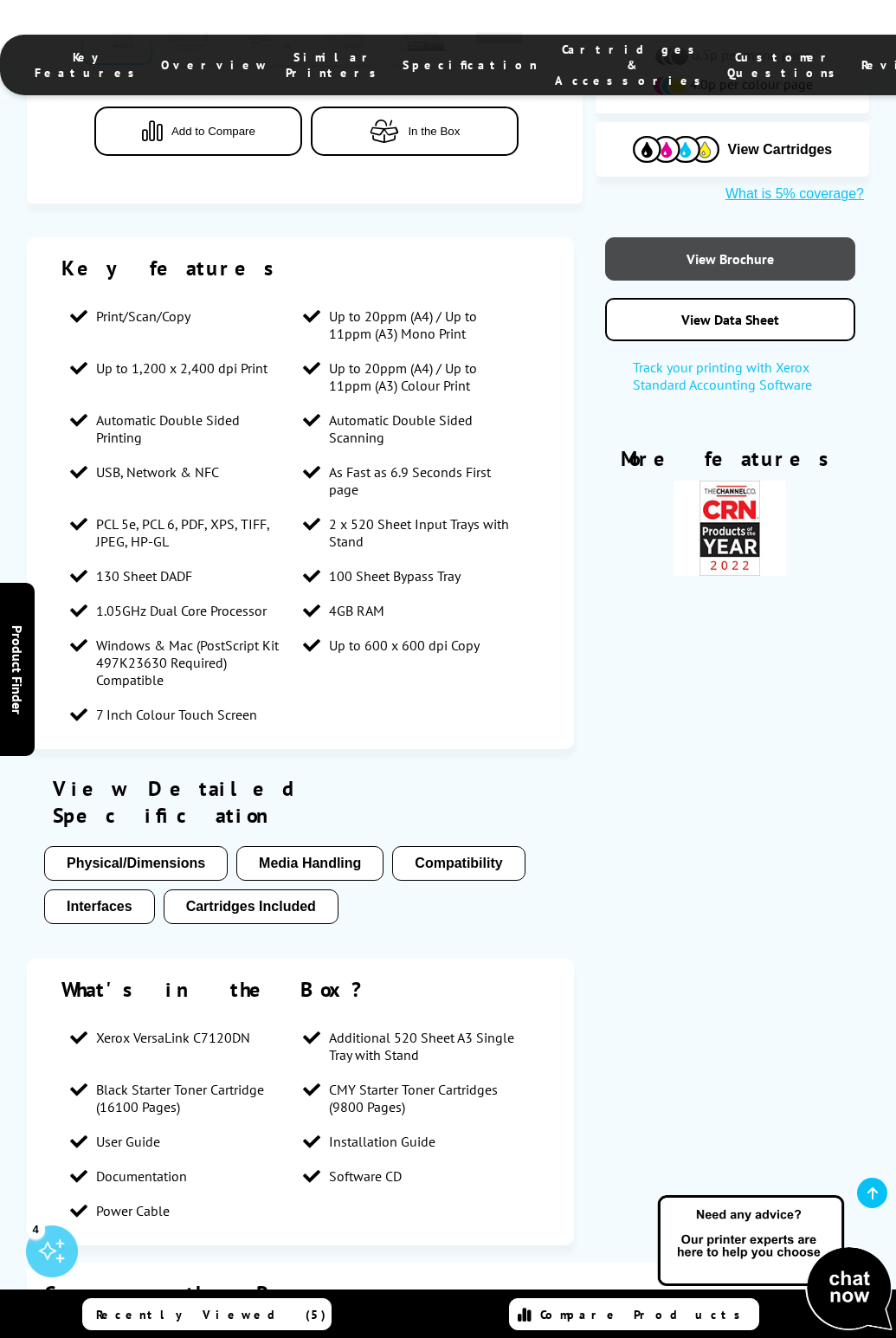
click at [723, 237] on link "View Brochure" at bounding box center [730, 258] width 250 height 43
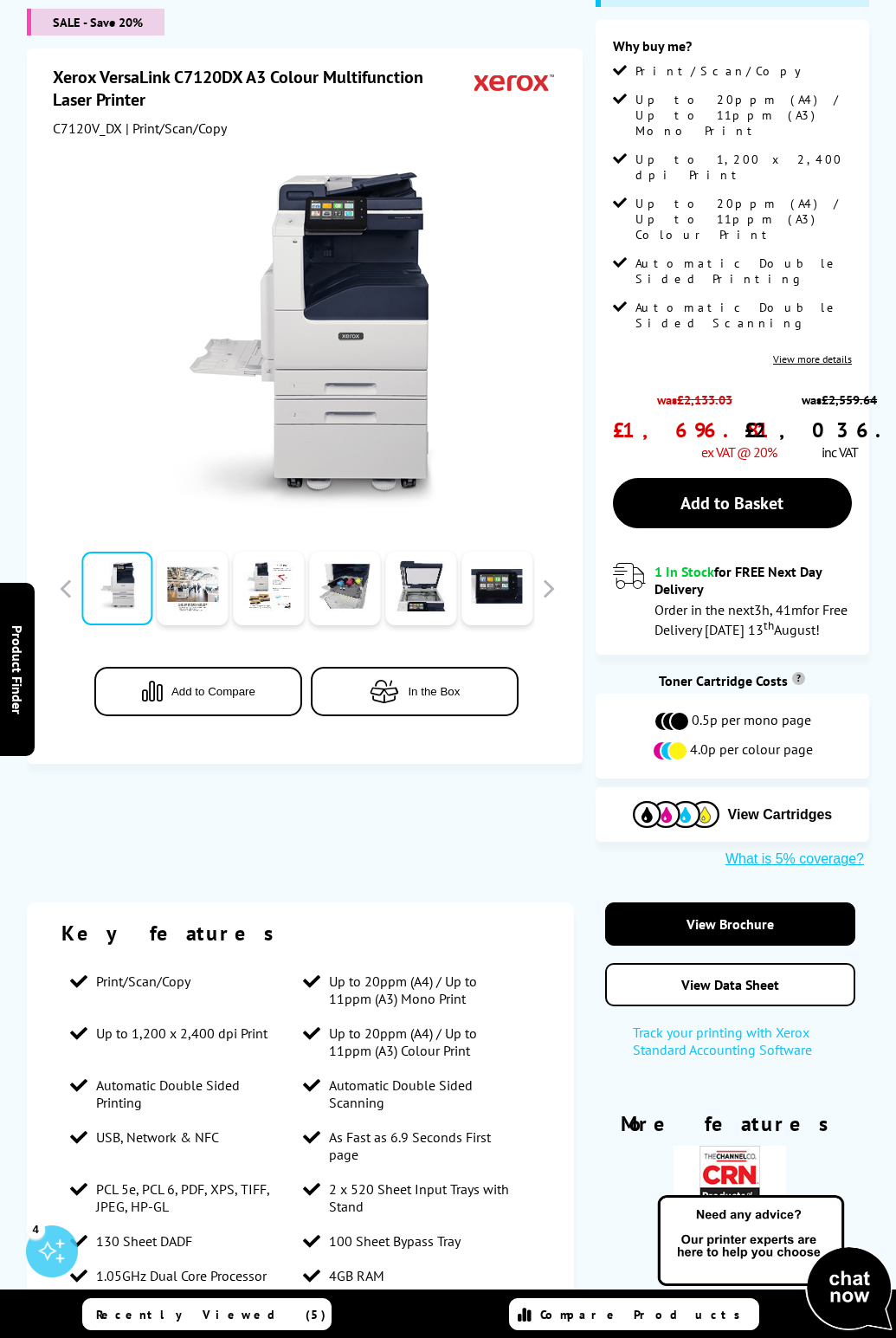
scroll to position [0, 0]
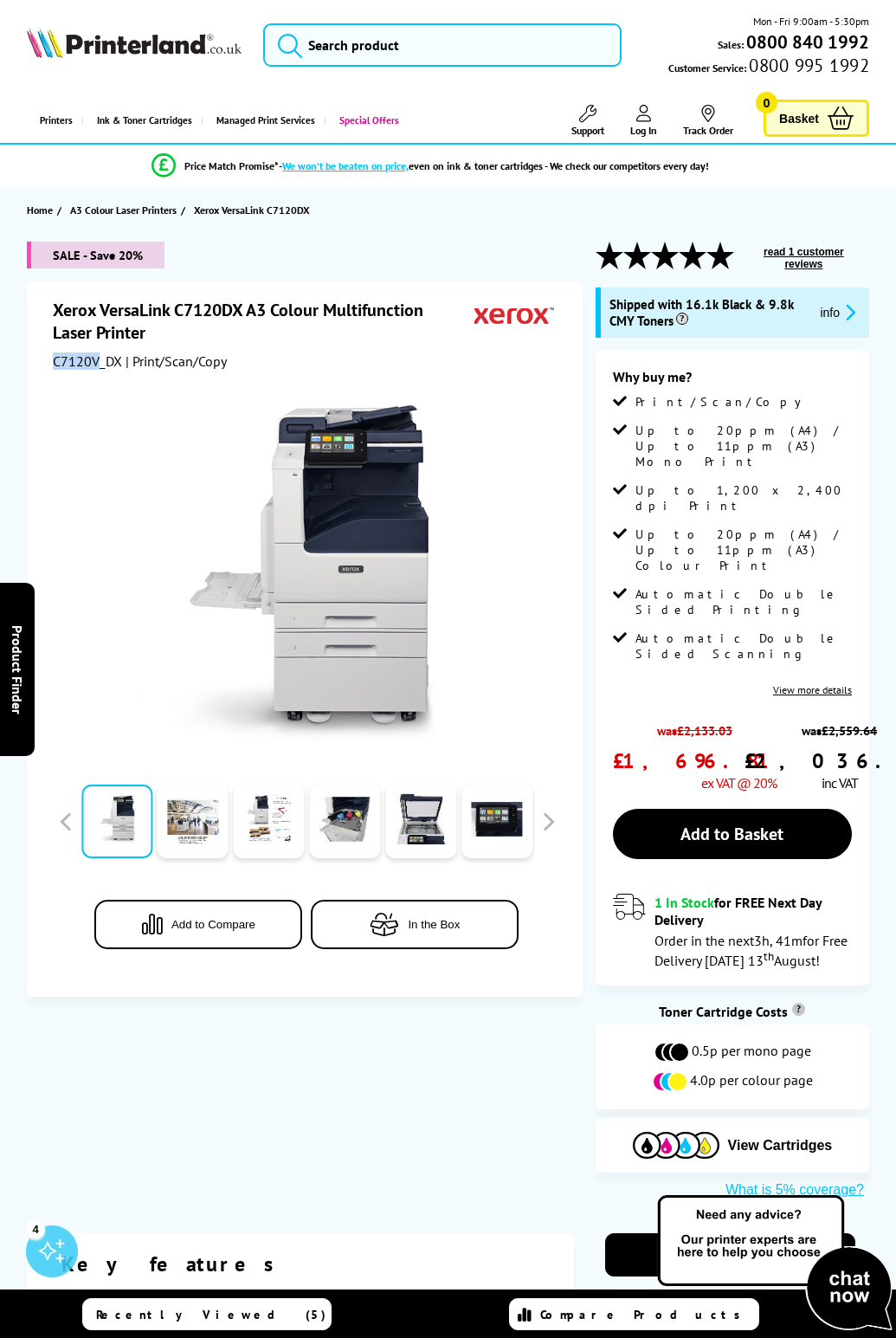
drag, startPoint x: 96, startPoint y: 360, endPoint x: 64, endPoint y: 360, distance: 32.0
click at [52, 363] on div "Xerox VersaLink C7120DX A3 Colour Multifunction Laser Printer C7120V_DX | Print…" at bounding box center [305, 639] width 556 height 716
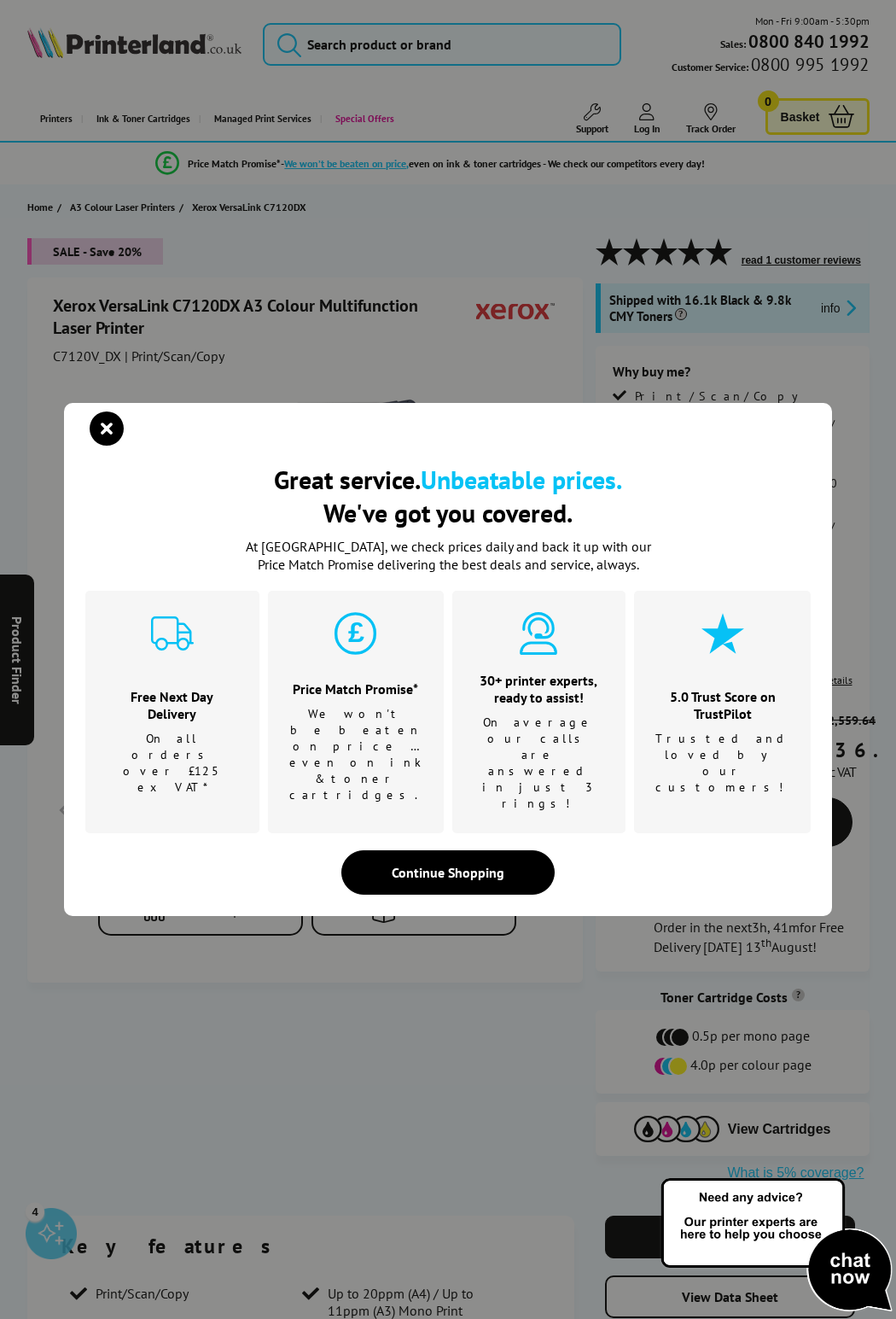
drag, startPoint x: 70, startPoint y: 359, endPoint x: 512, endPoint y: 363, distance: 442.0
click at [514, 363] on div "Great service. Unbeatable prices. We've got you covered. Great service. Unbeata…" at bounding box center [448, 660] width 896 height 1319
click at [98, 446] on icon "close modal" at bounding box center [106, 429] width 34 height 34
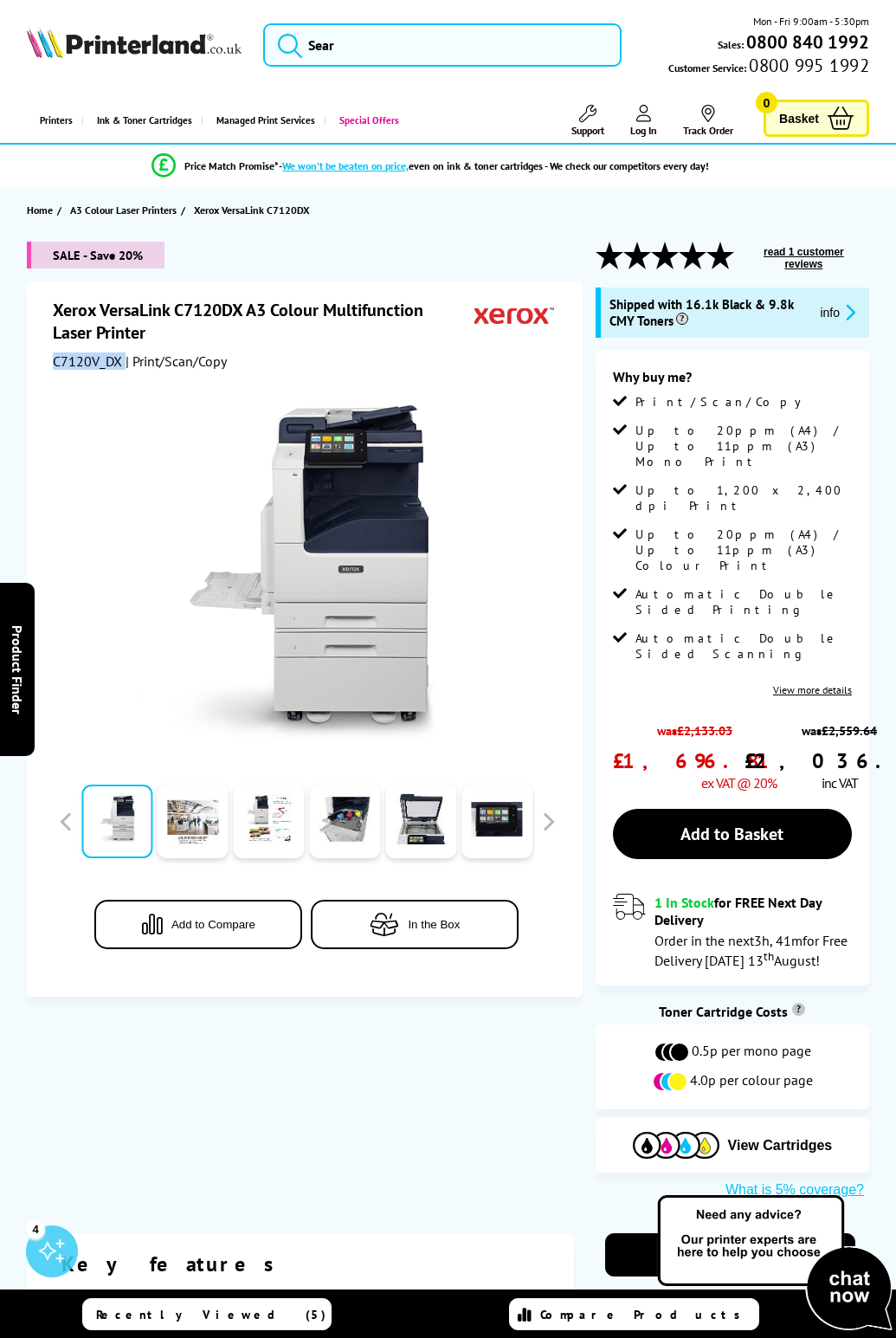
drag, startPoint x: 112, startPoint y: 366, endPoint x: 52, endPoint y: 364, distance: 60.0
click at [52, 364] on div "Xerox VersaLink C7120DX A3 Colour Multifunction Laser Printer C7120V_DX | Print…" at bounding box center [305, 639] width 556 height 716
drag, startPoint x: 66, startPoint y: 359, endPoint x: 83, endPoint y: 360, distance: 17.0
copy div "C7120V_DX"
